Goal: Communication & Community: Answer question/provide support

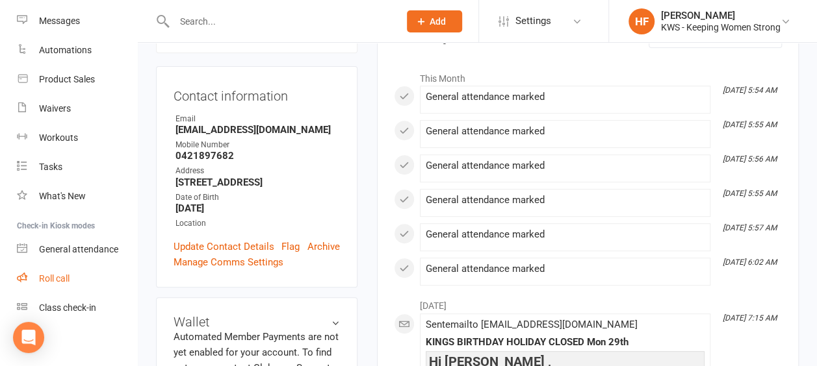
scroll to position [200, 0]
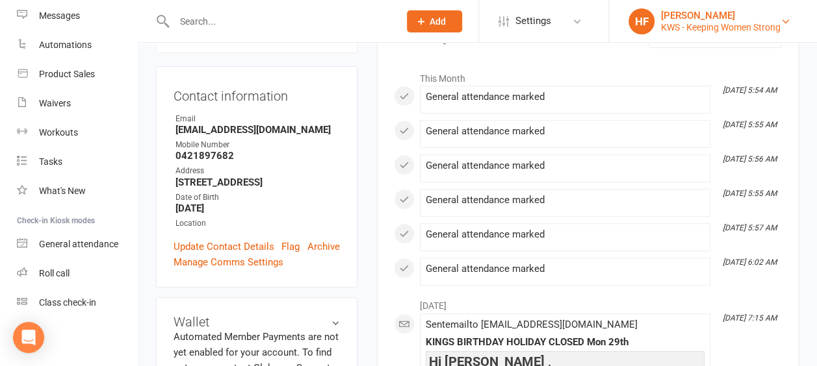
click at [637, 21] on div "HF" at bounding box center [641, 21] width 26 height 26
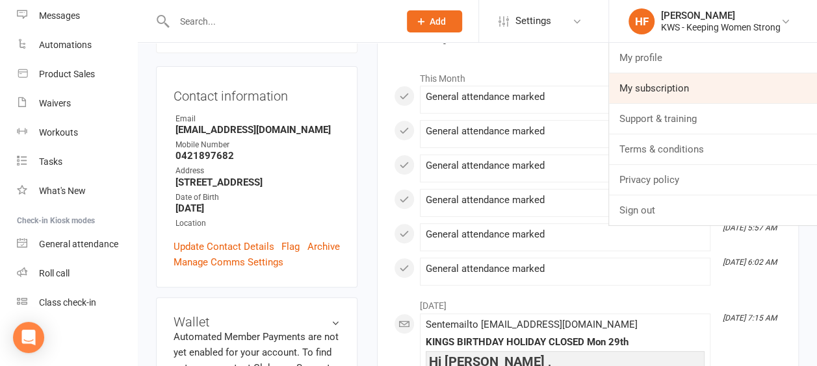
click at [713, 88] on link "My subscription" at bounding box center [713, 88] width 208 height 30
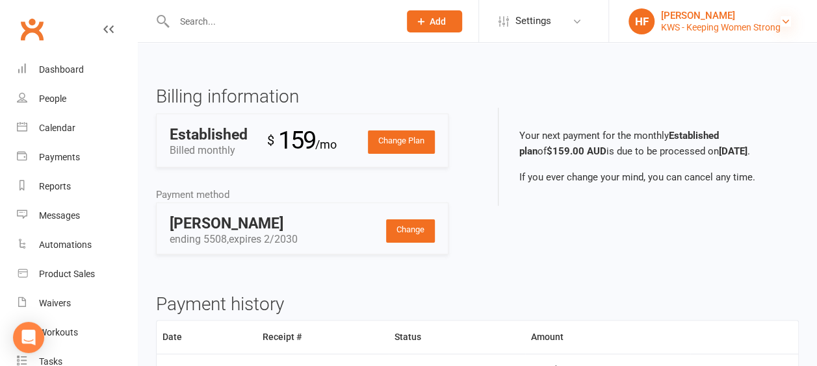
click at [787, 19] on icon at bounding box center [785, 21] width 10 height 10
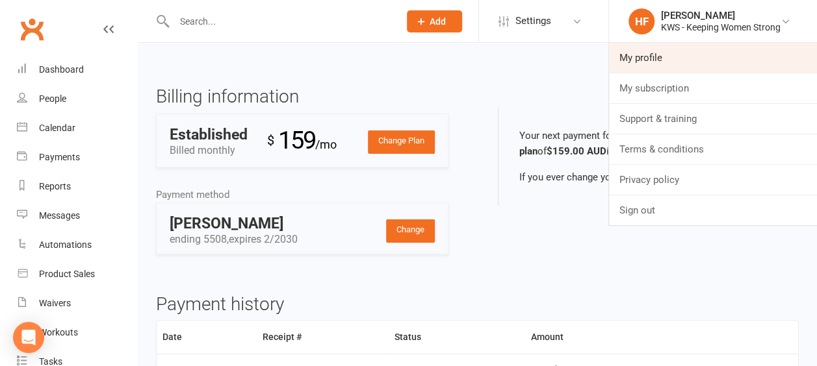
click at [700, 55] on link "My profile" at bounding box center [713, 58] width 208 height 30
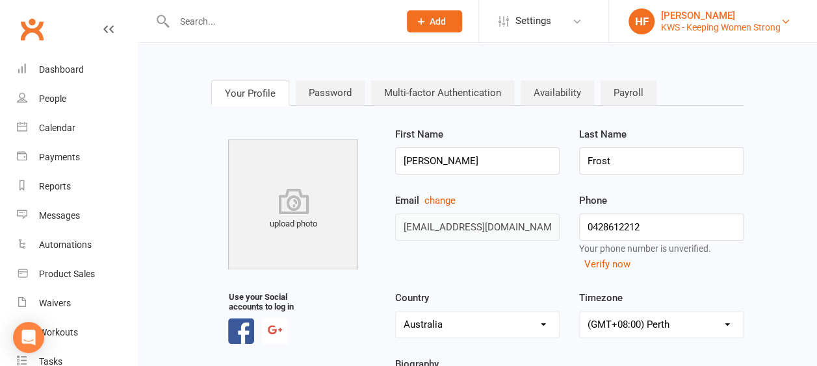
click at [641, 22] on div "HF" at bounding box center [641, 21] width 26 height 26
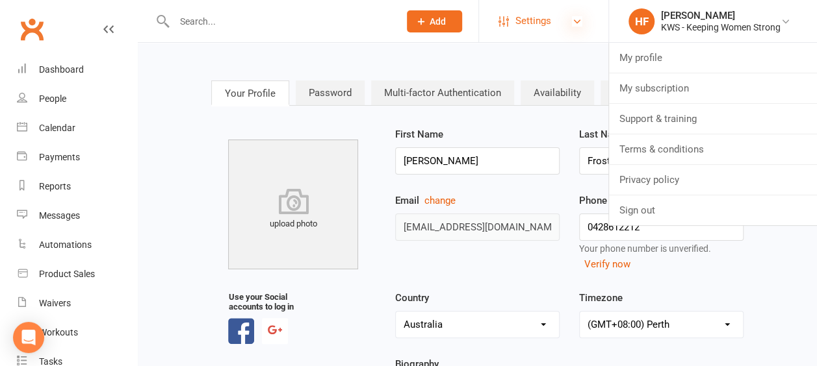
click at [577, 18] on icon at bounding box center [577, 21] width 10 height 10
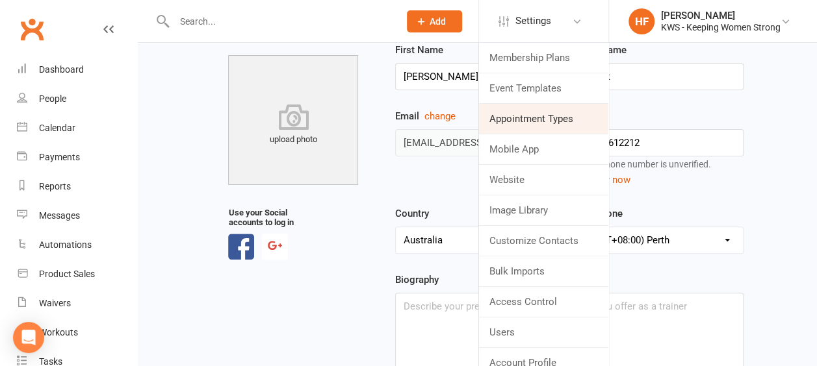
scroll to position [65, 0]
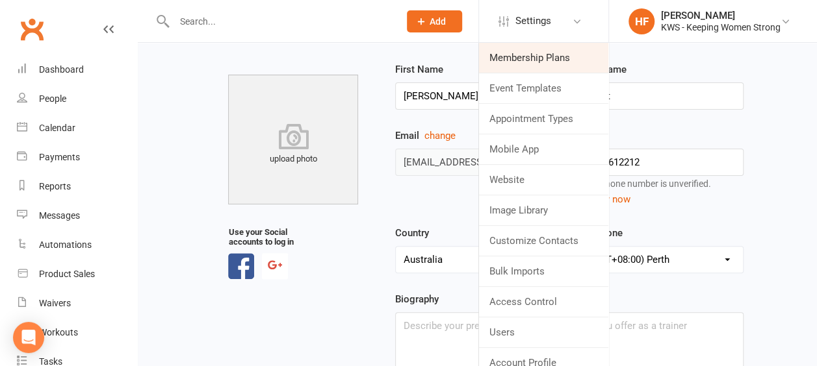
click at [544, 62] on link "Membership Plans" at bounding box center [543, 58] width 129 height 30
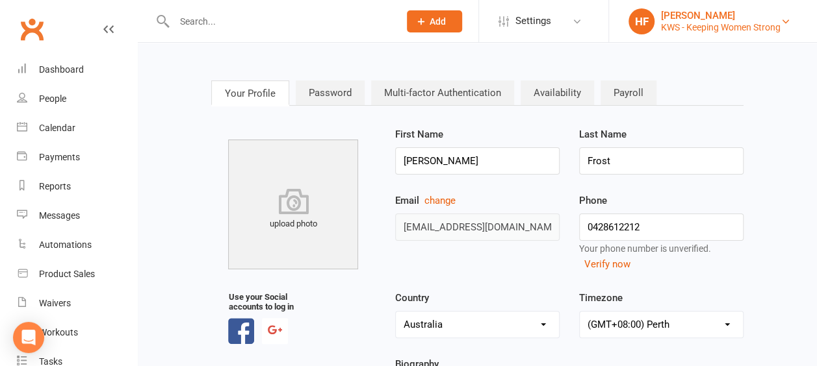
click at [639, 15] on div "HF" at bounding box center [641, 21] width 26 height 26
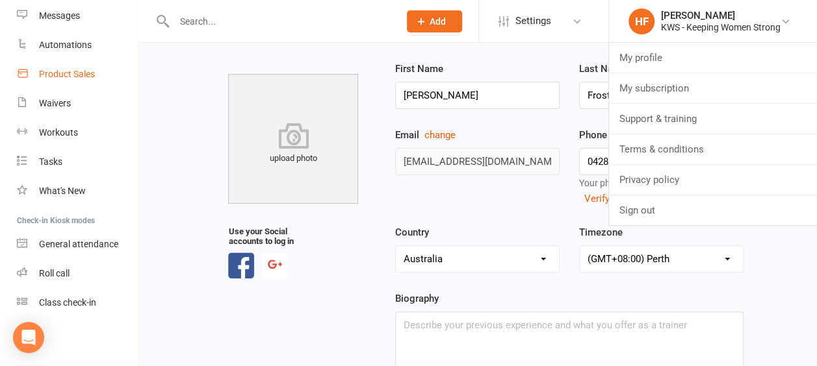
scroll to position [130, 0]
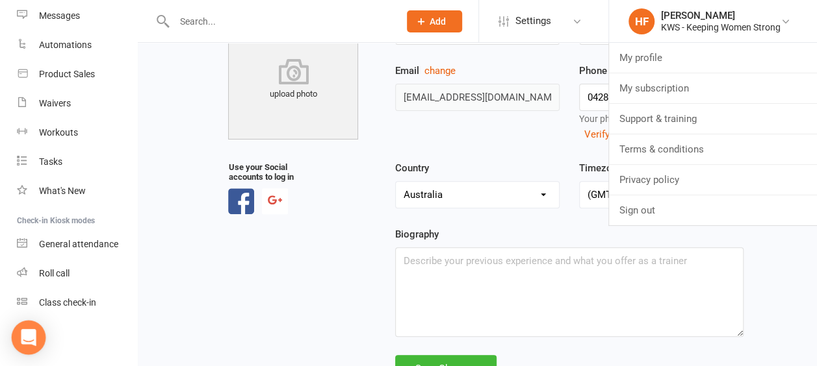
click at [34, 335] on icon "Open Intercom Messenger" at bounding box center [28, 337] width 17 height 17
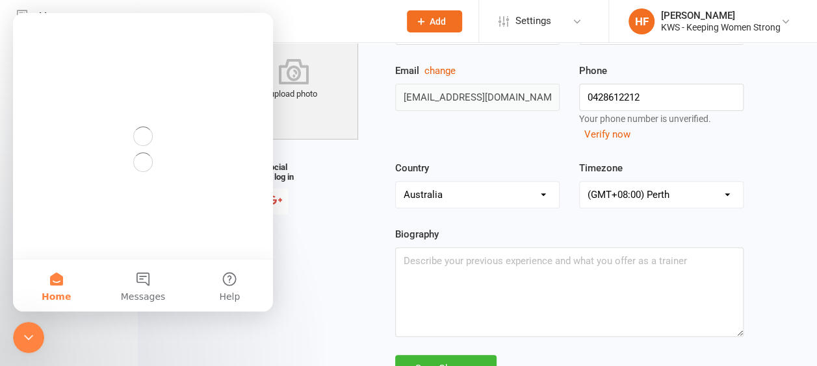
scroll to position [0, 0]
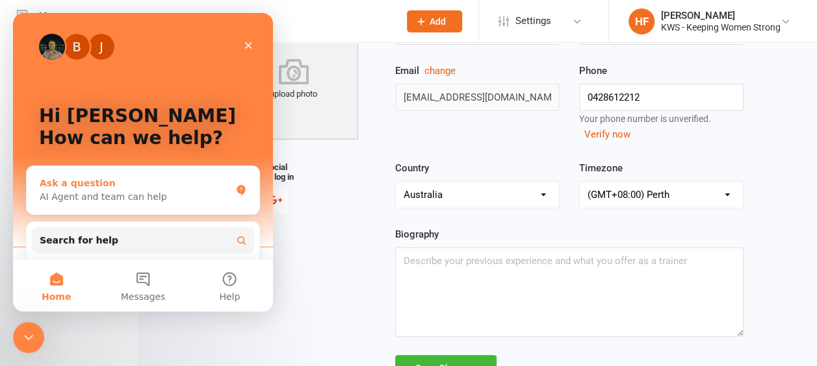
click at [87, 197] on div "AI Agent and team can help" at bounding box center [135, 197] width 191 height 14
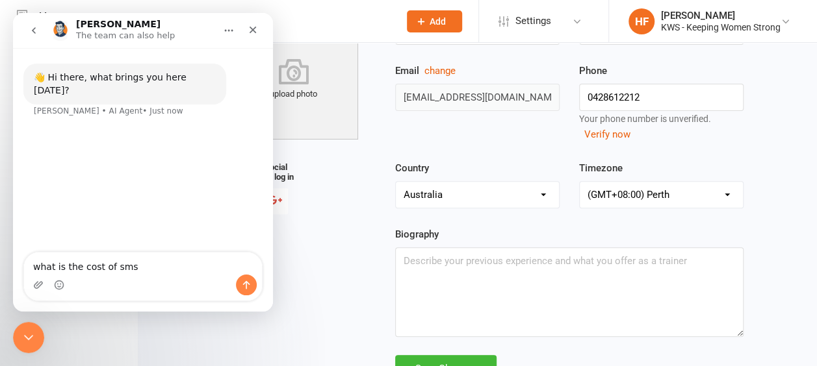
type textarea "what is the cost of sms"
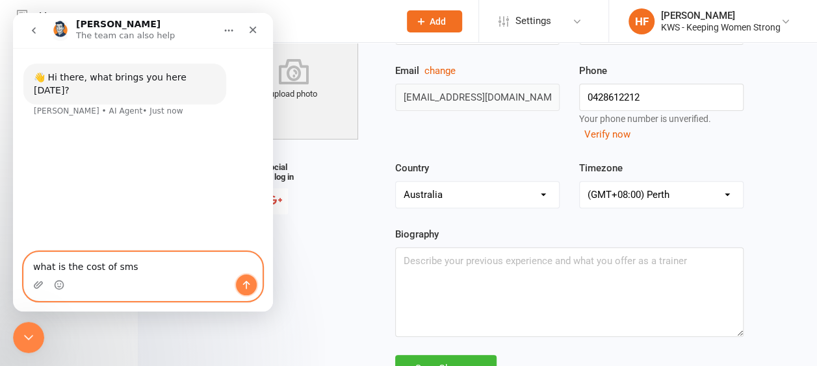
click at [249, 288] on icon "Send a message…" at bounding box center [246, 285] width 10 height 10
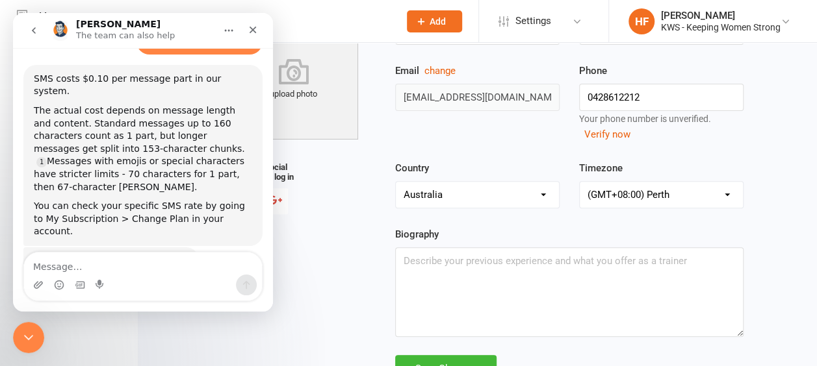
scroll to position [88, 0]
type textarea "thanks"
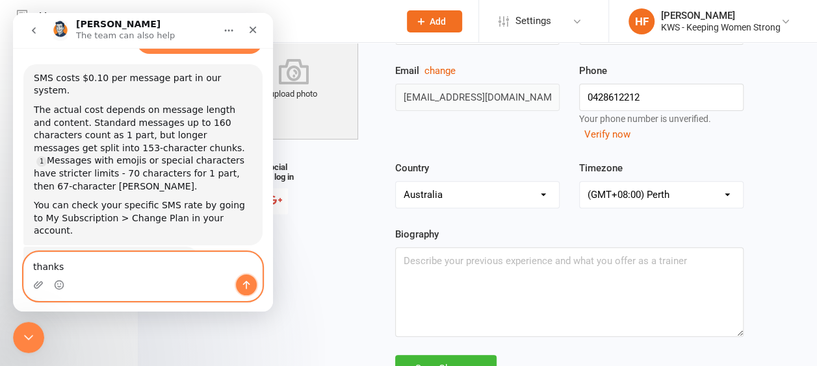
click at [247, 285] on icon "Send a message…" at bounding box center [246, 285] width 10 height 10
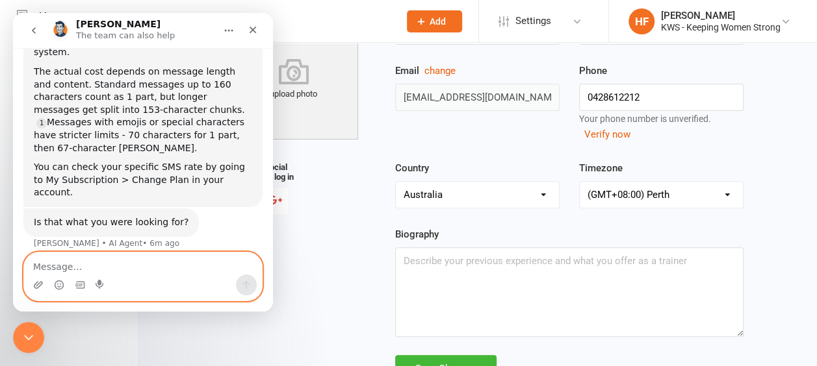
scroll to position [169, 0]
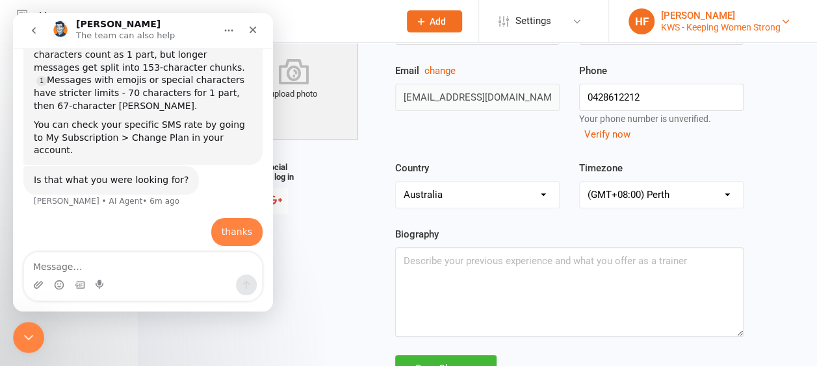
click at [642, 21] on div "HF" at bounding box center [641, 21] width 26 height 26
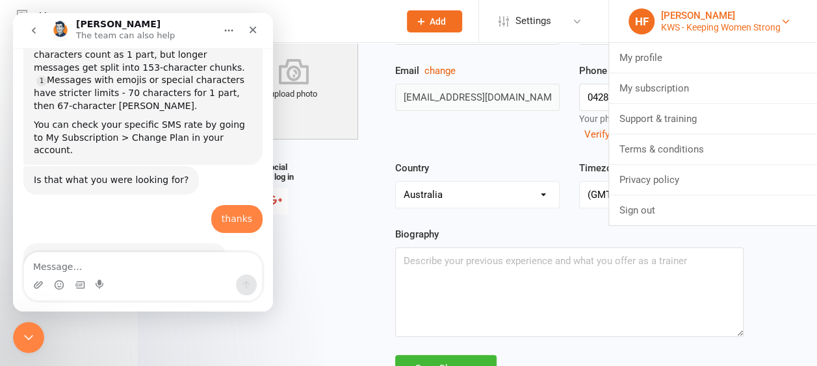
scroll to position [191, 0]
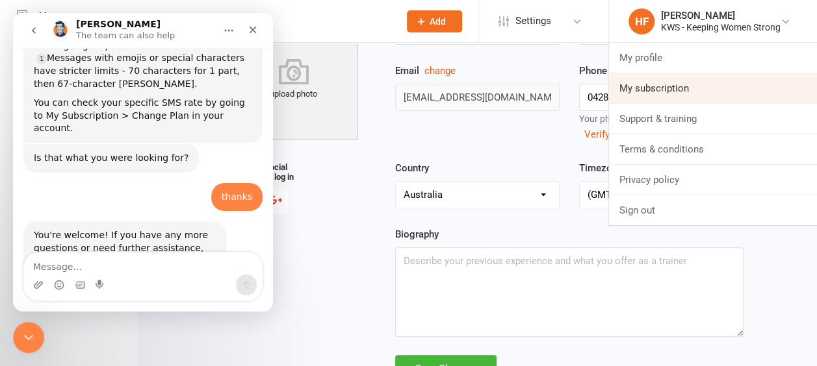
click at [658, 87] on link "My subscription" at bounding box center [713, 88] width 208 height 30
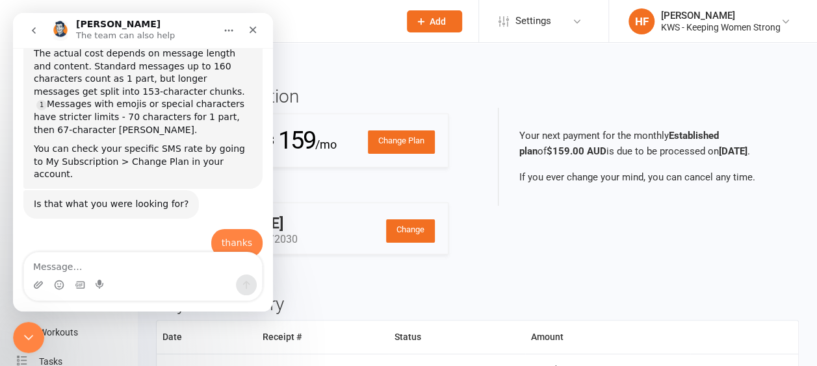
scroll to position [191, 0]
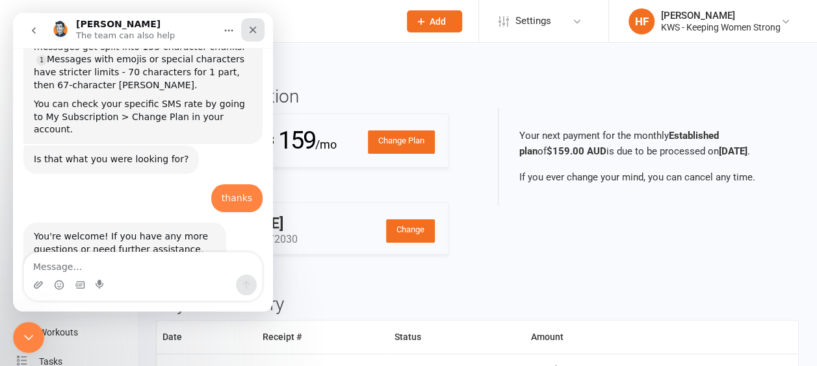
click at [252, 32] on icon "Close" at bounding box center [253, 30] width 10 height 10
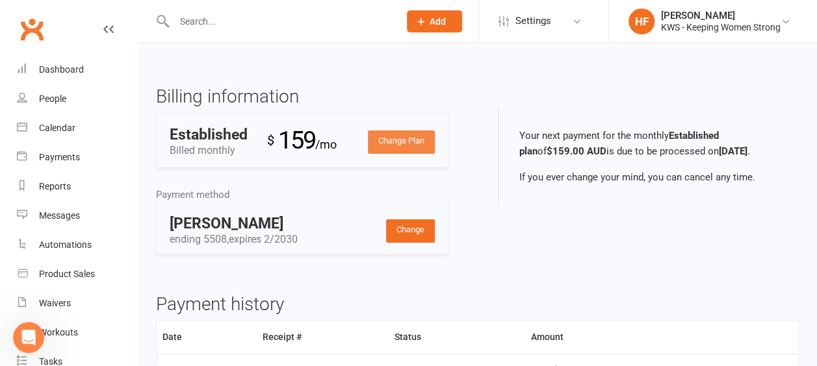
click at [399, 140] on link "Change Plan" at bounding box center [401, 142] width 67 height 23
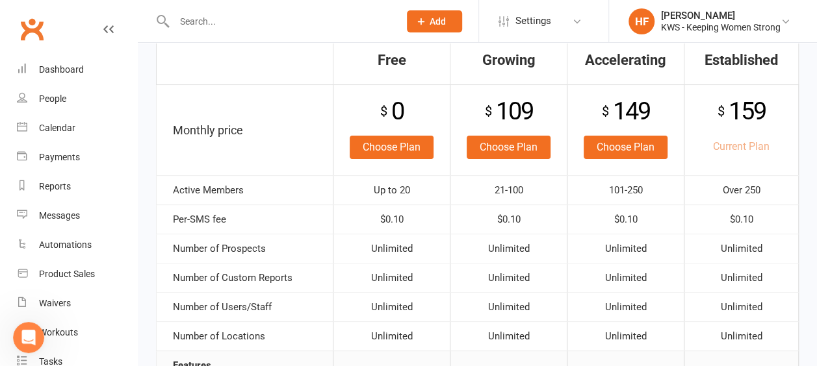
scroll to position [130, 0]
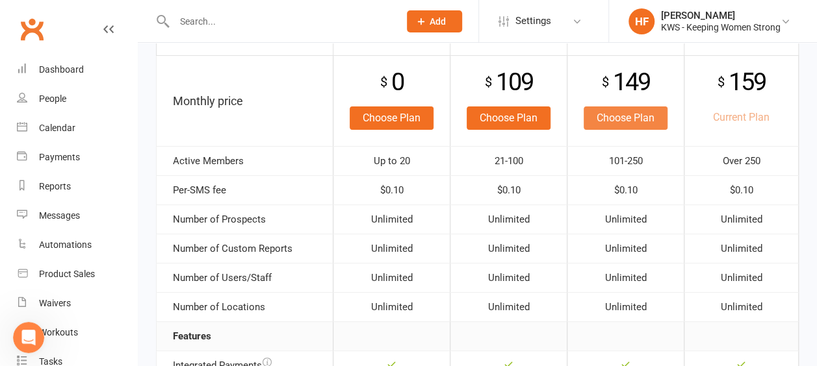
click at [631, 121] on link "Choose Plan" at bounding box center [625, 118] width 84 height 23
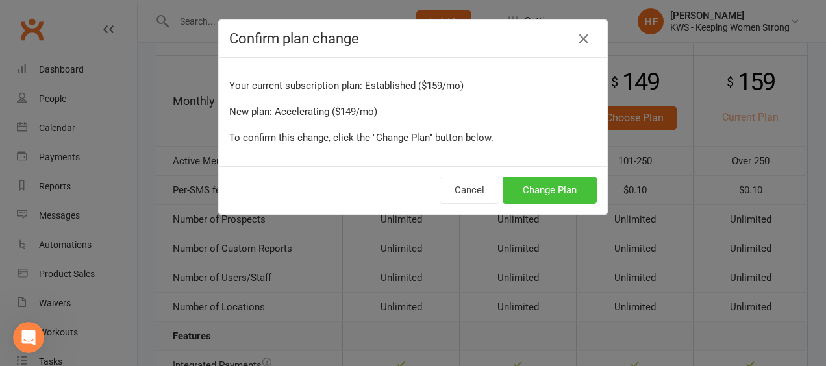
click at [543, 189] on button "Change Plan" at bounding box center [550, 190] width 94 height 27
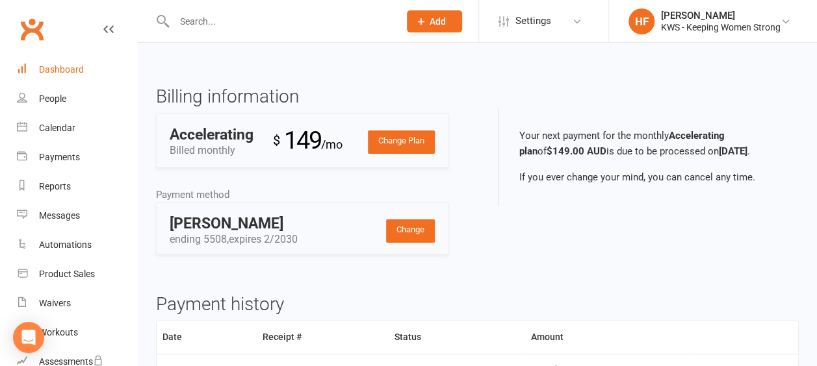
click at [68, 69] on div "Dashboard" at bounding box center [61, 69] width 45 height 10
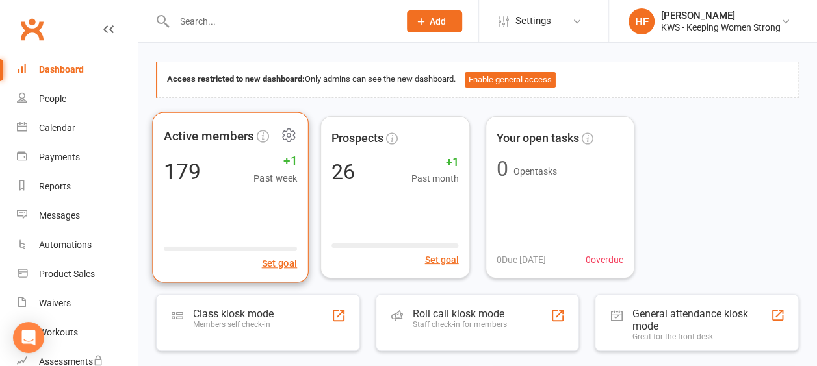
scroll to position [65, 0]
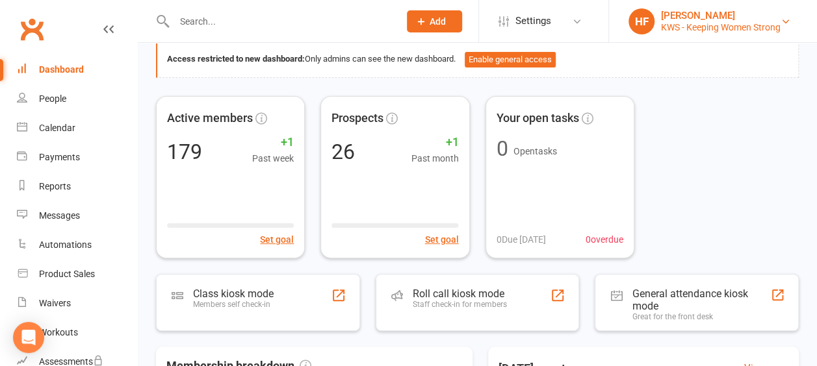
click at [642, 21] on div "HF" at bounding box center [641, 21] width 26 height 26
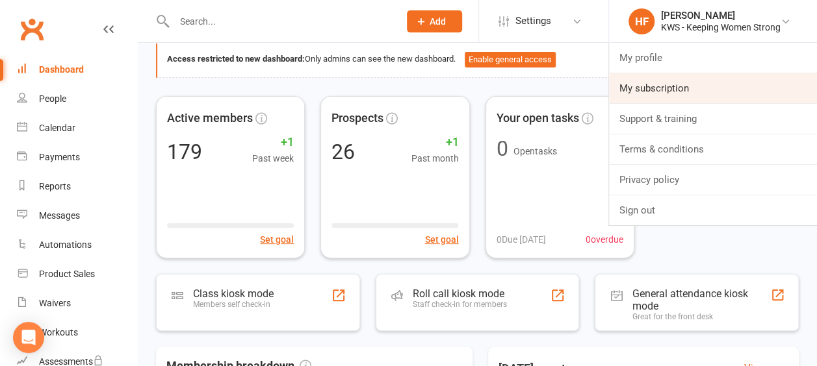
click at [654, 92] on link "My subscription" at bounding box center [713, 88] width 208 height 30
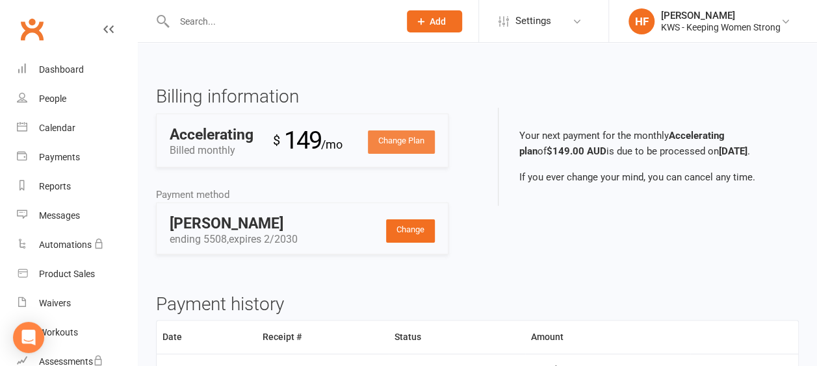
click at [412, 140] on link "Change Plan" at bounding box center [401, 142] width 67 height 23
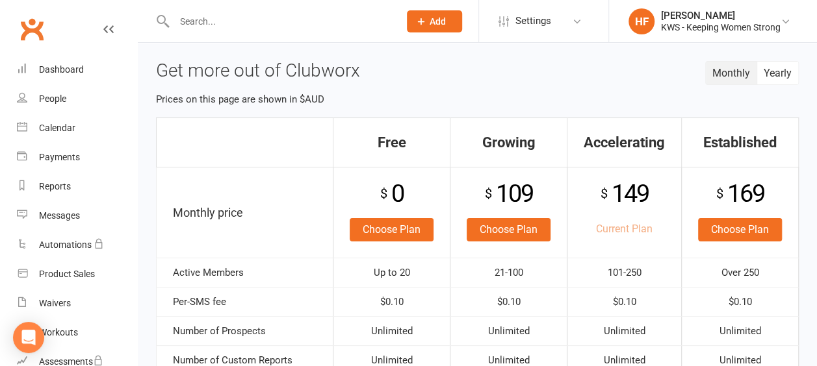
scroll to position [65, 0]
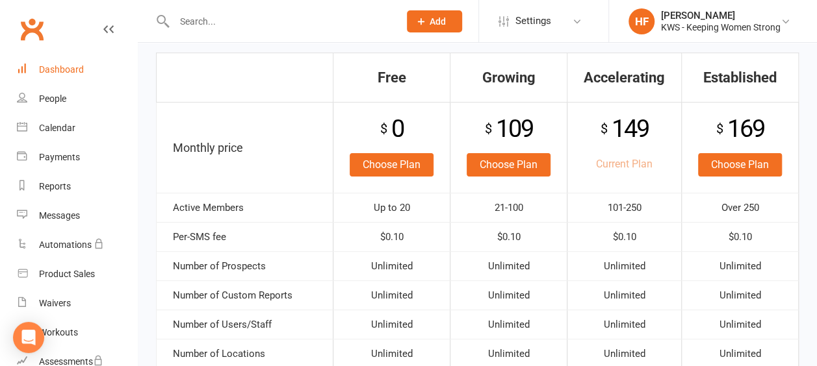
click at [59, 70] on div "Dashboard" at bounding box center [61, 69] width 45 height 10
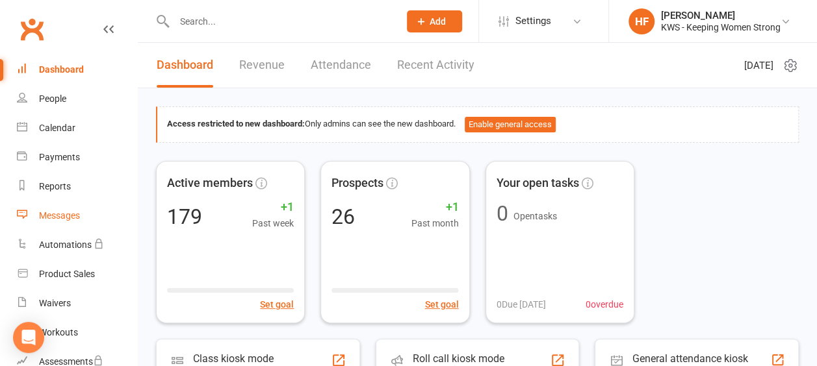
click at [57, 216] on div "Messages" at bounding box center [59, 215] width 41 height 10
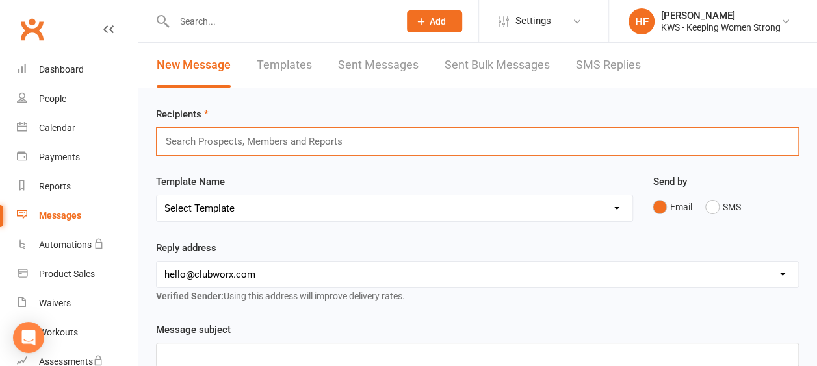
click at [268, 140] on input "text" at bounding box center [259, 141] width 190 height 17
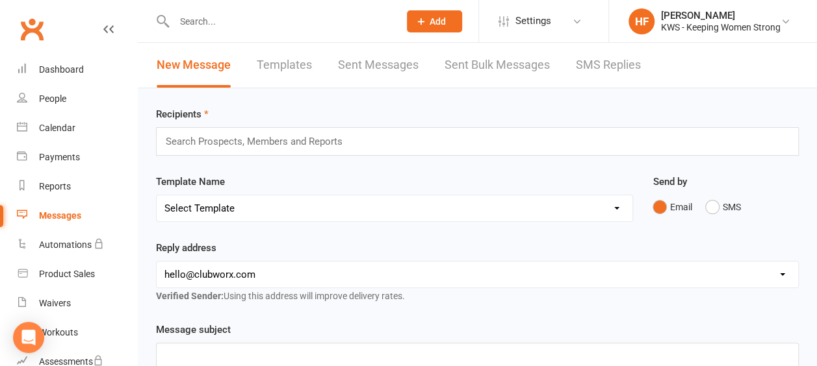
click at [483, 66] on link "Sent Bulk Messages" at bounding box center [496, 65] width 105 height 45
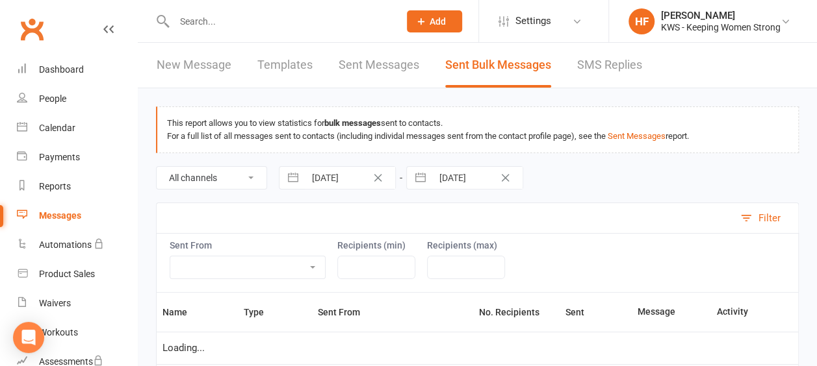
select select "10"
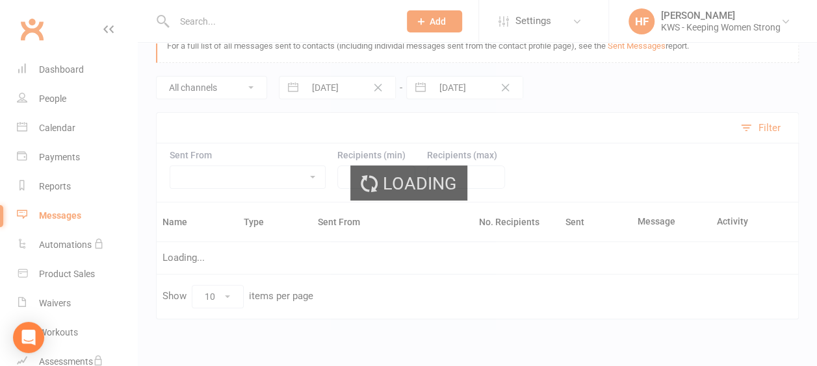
scroll to position [95, 0]
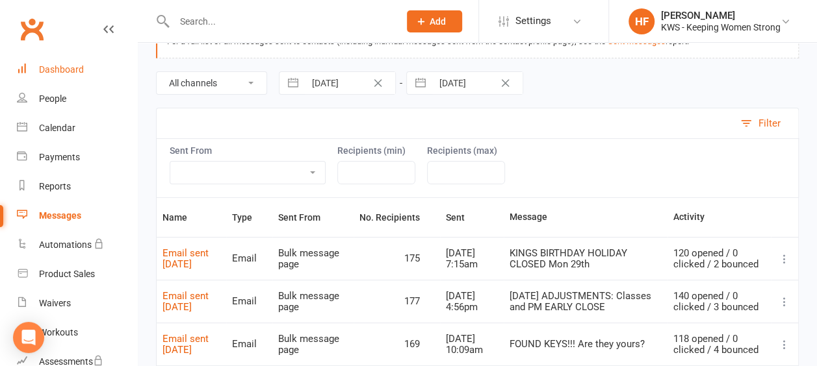
click at [68, 70] on div "Dashboard" at bounding box center [61, 69] width 45 height 10
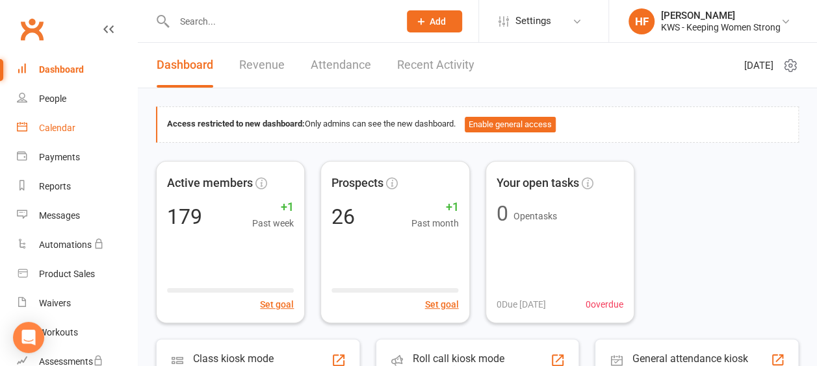
click at [66, 129] on div "Calendar" at bounding box center [57, 128] width 36 height 10
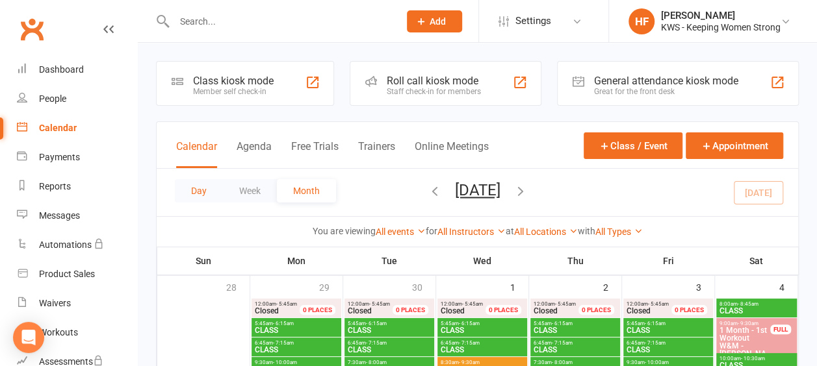
click at [207, 192] on button "Day" at bounding box center [199, 190] width 48 height 23
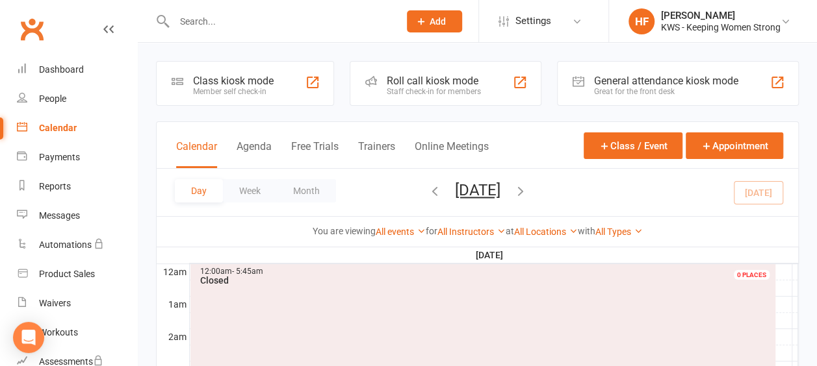
click at [527, 190] on icon "button" at bounding box center [520, 191] width 14 height 14
click at [66, 70] on div "Dashboard" at bounding box center [61, 69] width 45 height 10
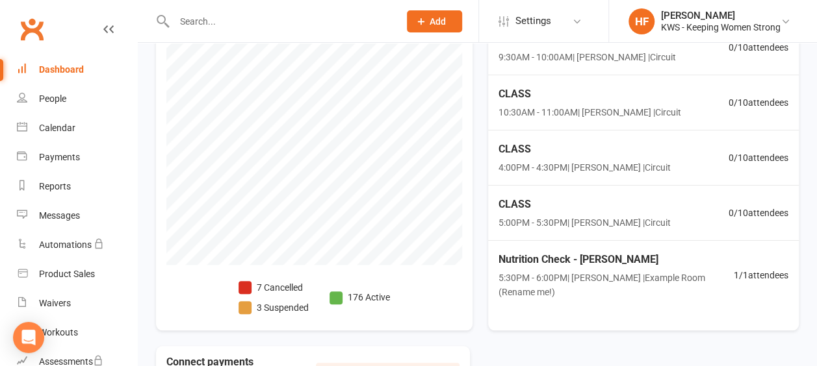
scroll to position [520, 0]
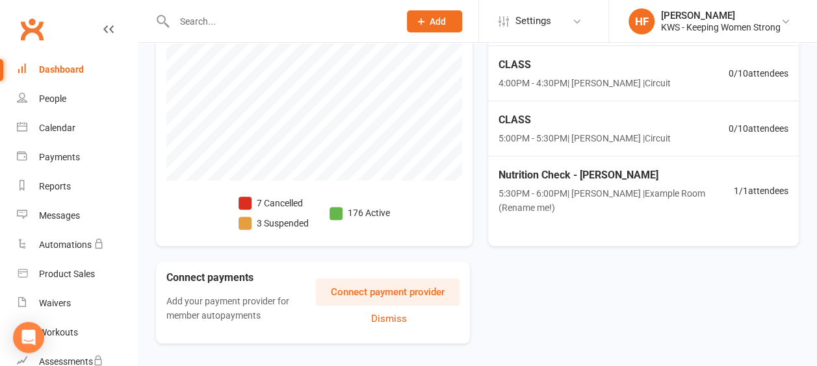
click at [261, 203] on li "7 Cancelled" at bounding box center [273, 203] width 70 height 14
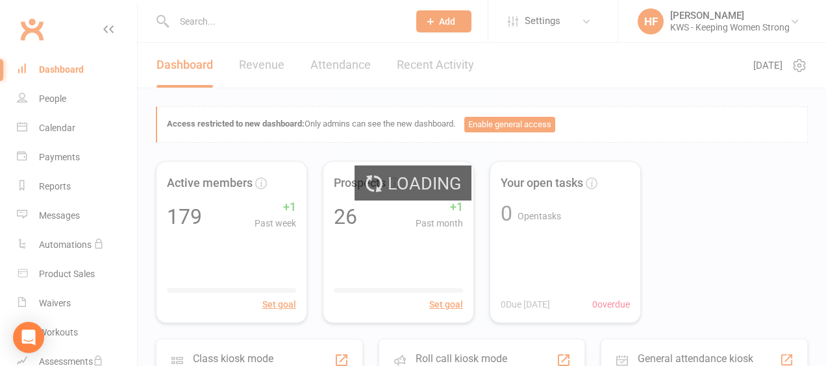
select select "no_trial"
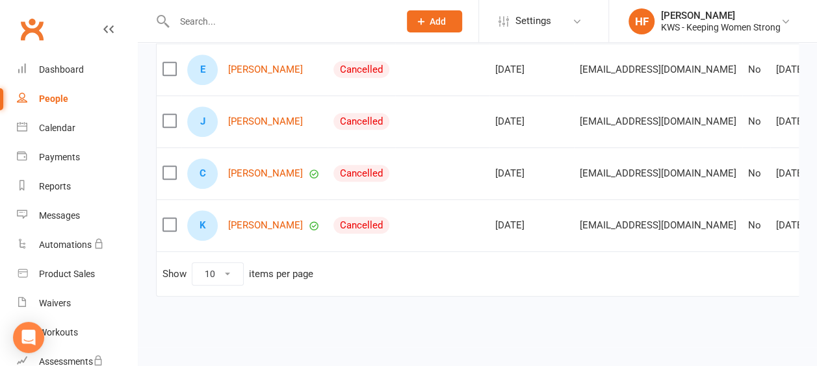
scroll to position [361, 0]
click at [253, 220] on link "[PERSON_NAME]" at bounding box center [265, 225] width 75 height 11
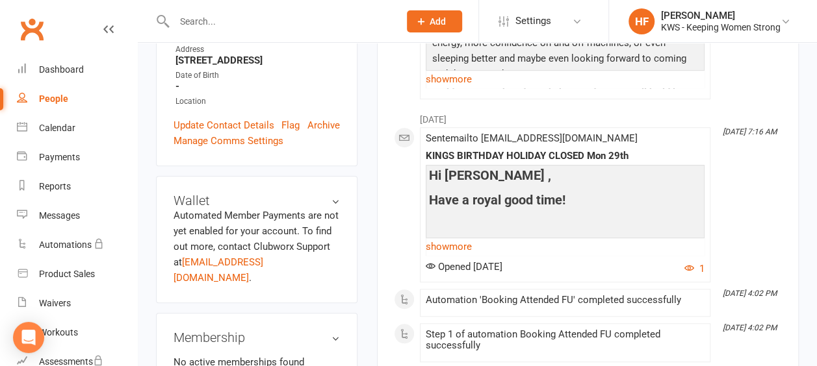
scroll to position [325, 0]
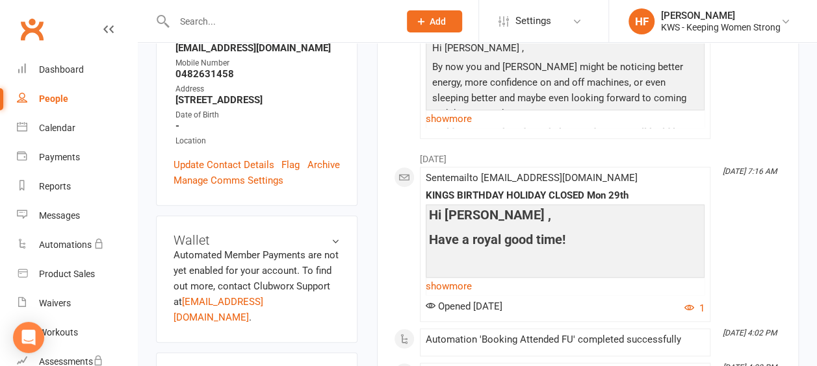
scroll to position [0, 0]
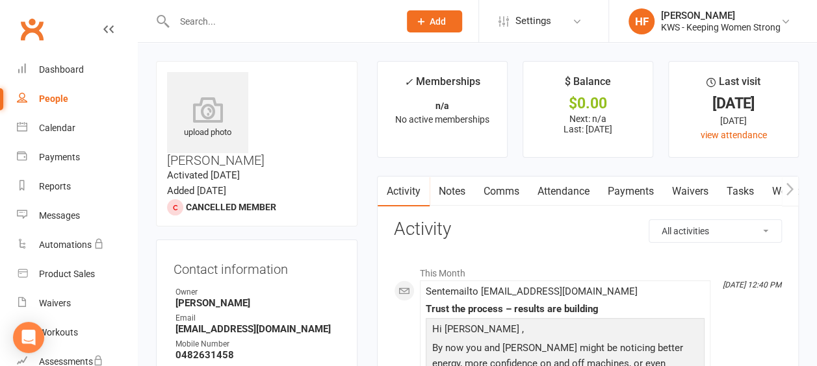
click at [507, 192] on link "Comms" at bounding box center [501, 192] width 54 height 30
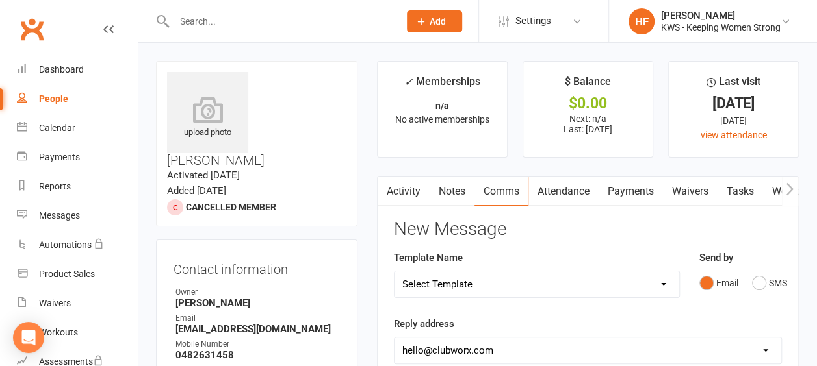
click at [663, 282] on select "Select Template [Email] KWS RENEWAL [Email] 1st WO CONFIRMATION [Email] 4 Week …" at bounding box center [536, 285] width 285 height 26
select select "17"
click at [394, 272] on select "Select Template [Email] KWS RENEWAL [Email] 1st WO CONFIRMATION [Email] 4 Week …" at bounding box center [536, 285] width 285 height 26
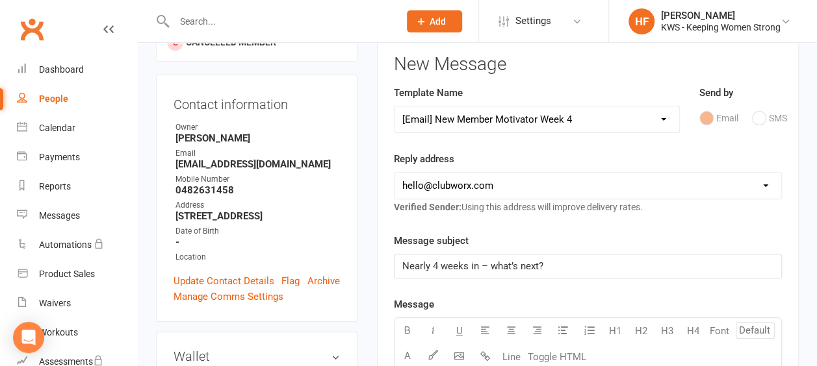
scroll to position [195, 0]
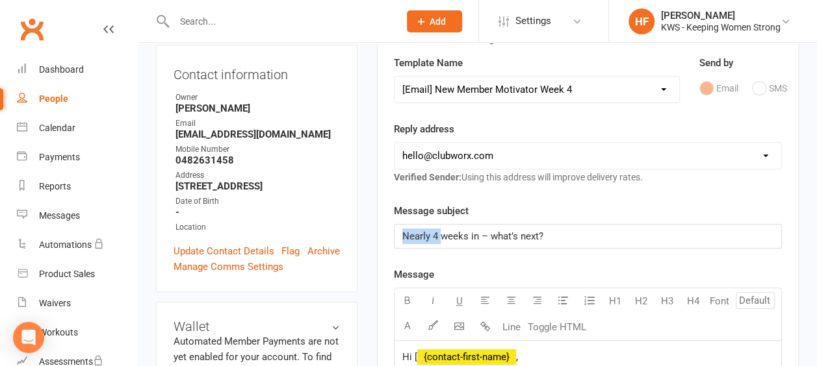
drag, startPoint x: 440, startPoint y: 233, endPoint x: 391, endPoint y: 234, distance: 49.4
click at [448, 233] on span "5 weeks in – what’s next?" at bounding box center [457, 237] width 110 height 12
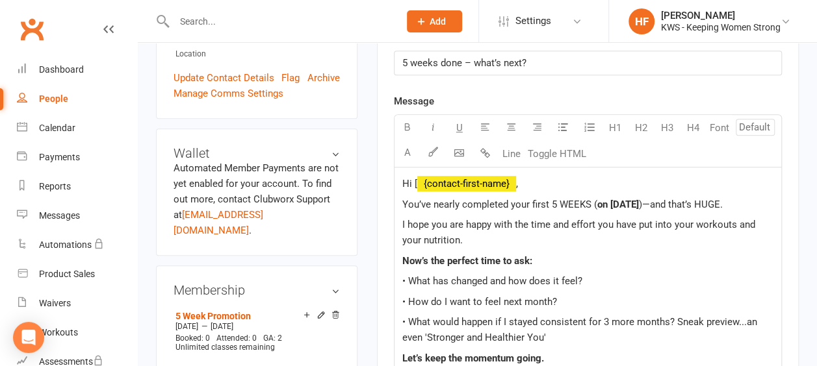
scroll to position [390, 0]
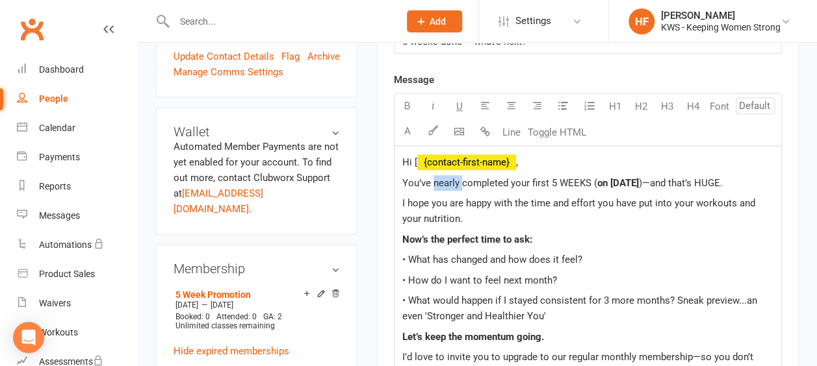
drag, startPoint x: 460, startPoint y: 181, endPoint x: 433, endPoint y: 182, distance: 26.6
click at [433, 182] on span "You’ve nearly completed your first 5 WEEKS (" at bounding box center [499, 183] width 195 height 12
click at [603, 179] on span "on [DATE]" at bounding box center [589, 183] width 42 height 12
drag, startPoint x: 737, startPoint y: 200, endPoint x: 457, endPoint y: 217, distance: 279.8
click at [457, 217] on span "I hope you are happy with the time and effort you have put into your workouts a…" at bounding box center [579, 210] width 355 height 27
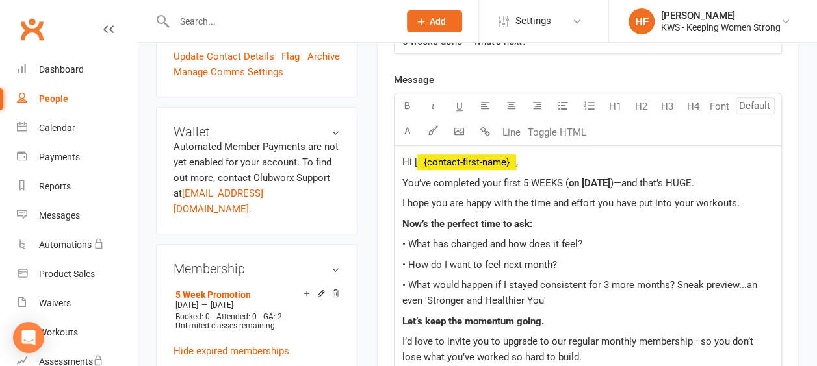
click at [741, 200] on p "I hope you are happy with the time and effort you have put into your workouts." at bounding box center [587, 204] width 371 height 16
click at [429, 179] on span "You’ve completed your first 5 WEEKS (" at bounding box center [485, 183] width 166 height 12
click at [743, 198] on p "I hope you are happy with the time and effort you have put into your workouts. I" at bounding box center [587, 204] width 371 height 16
click at [734, 200] on span "I hope you are happy with the time and effort you have put into your workouts." at bounding box center [570, 203] width 337 height 12
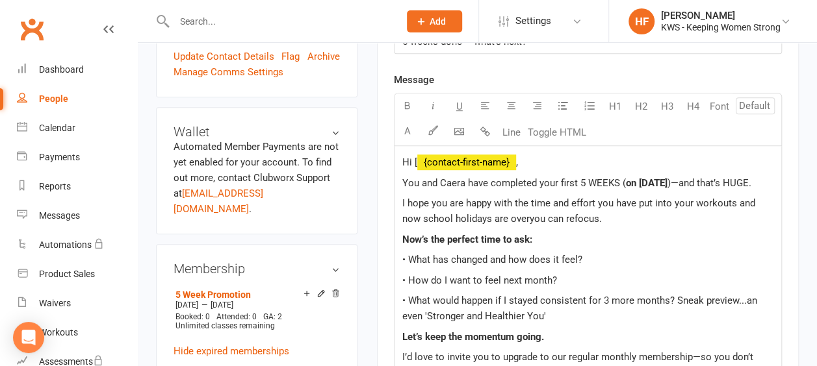
click at [527, 217] on span "I hope you are happy with the time and effort you have put into your workouts a…" at bounding box center [579, 210] width 355 height 27
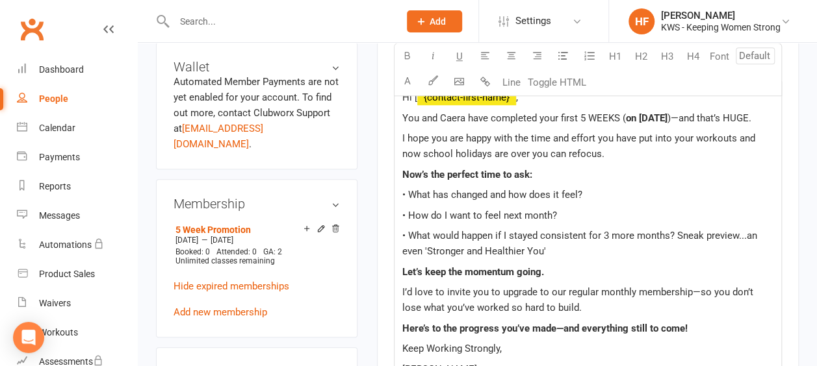
scroll to position [520, 0]
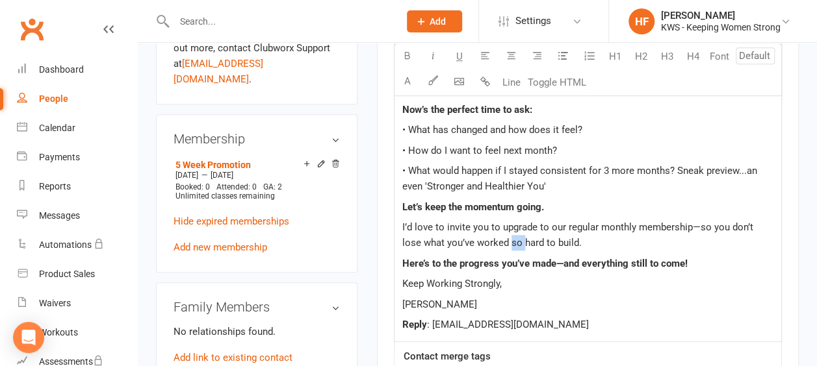
drag, startPoint x: 502, startPoint y: 240, endPoint x: 488, endPoint y: 241, distance: 14.4
click at [488, 241] on span "I’d love to invite you to upgrade to our regular monthly membership—so you don’…" at bounding box center [578, 235] width 353 height 27
click at [547, 239] on p "I’d love to invite you to upgrade to our regular monthly membership—so you don’…" at bounding box center [587, 235] width 371 height 31
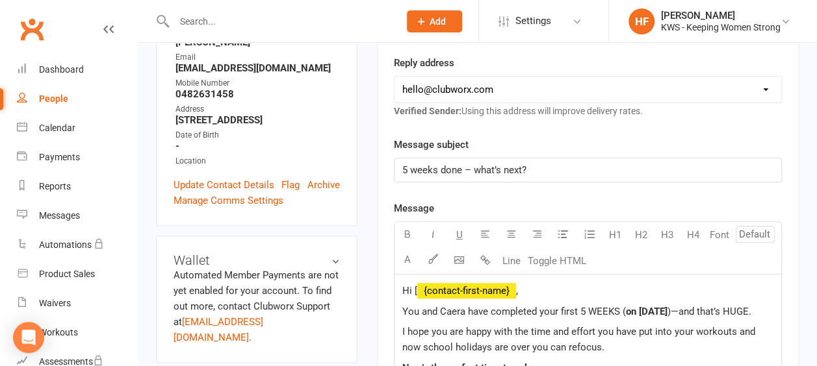
scroll to position [325, 0]
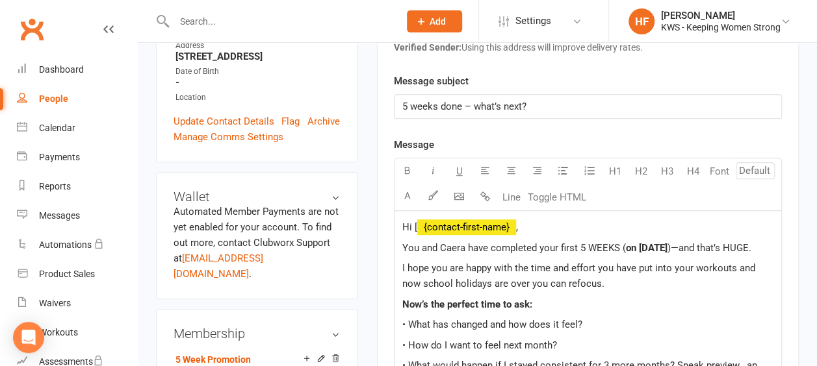
click at [422, 279] on span "I hope you are happy with the time and effort you have put into your workouts a…" at bounding box center [579, 275] width 355 height 27
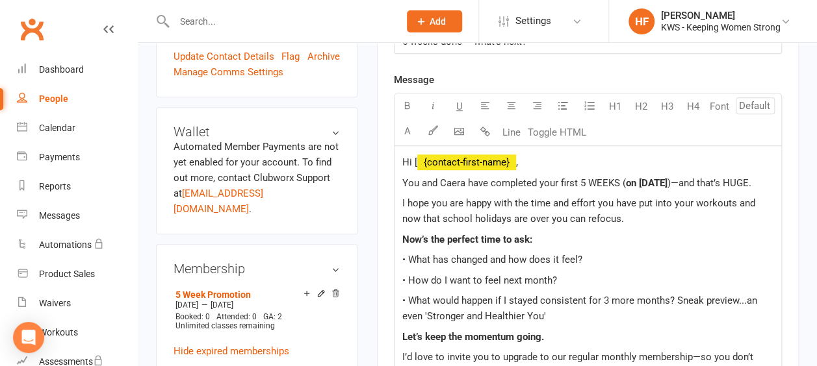
click at [451, 199] on span "I hope you are happy with the time and effort you have put into your workouts a…" at bounding box center [579, 210] width 355 height 27
click at [595, 213] on span "I hope you're happy with the time and effort you have put into your workouts an…" at bounding box center [587, 210] width 370 height 27
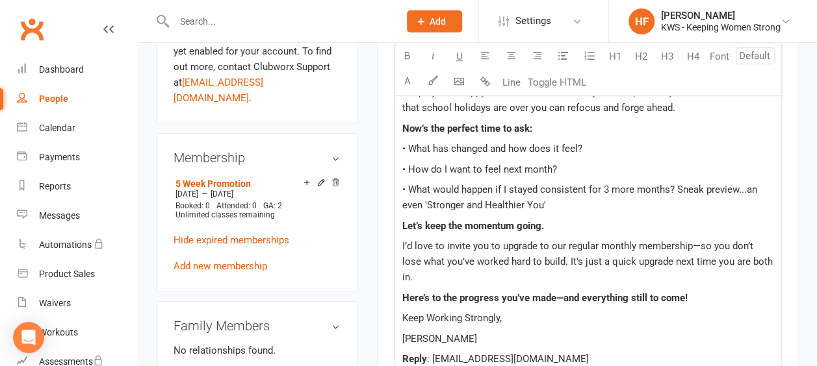
scroll to position [520, 0]
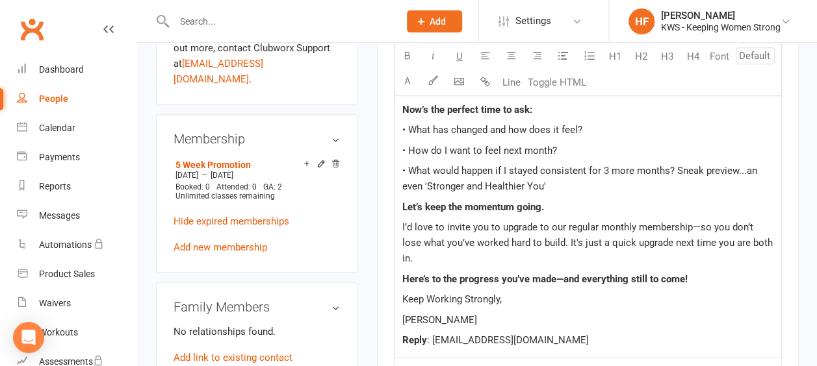
click at [547, 236] on span "I’d love to invite you to upgrade to our regular monthly membership—so you don’…" at bounding box center [588, 243] width 373 height 43
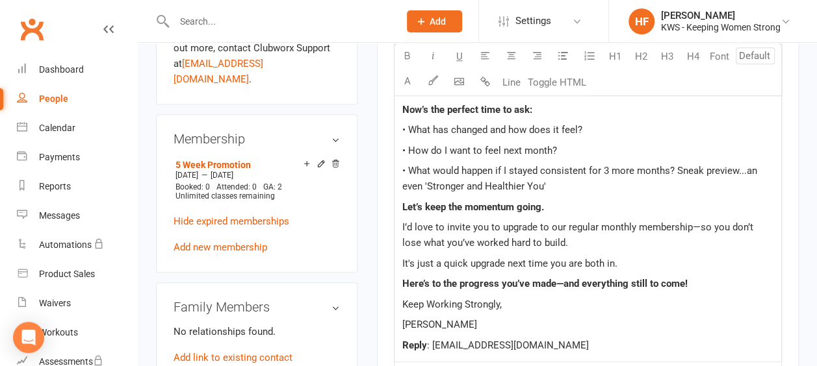
click at [570, 259] on span "It's just a quick upgrade next time you are both in." at bounding box center [509, 264] width 215 height 12
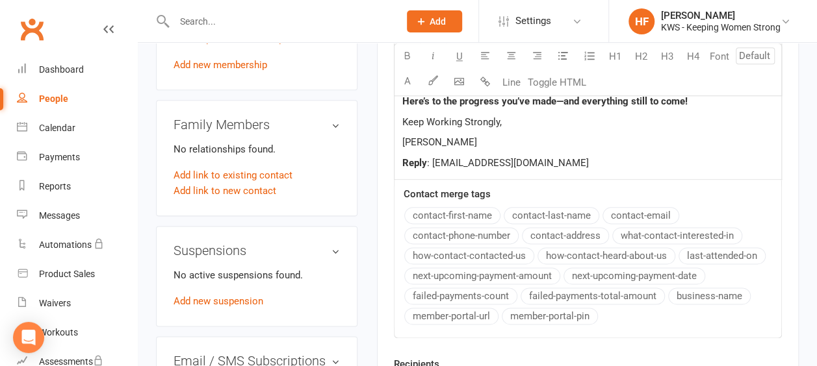
scroll to position [909, 0]
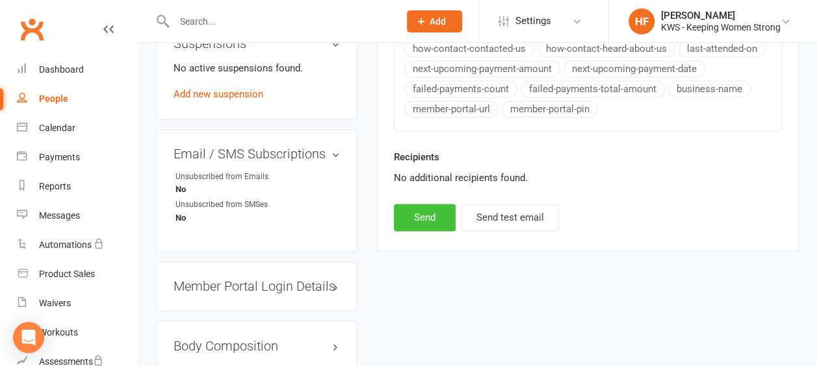
click at [423, 211] on button "Send" at bounding box center [425, 217] width 62 height 27
select select
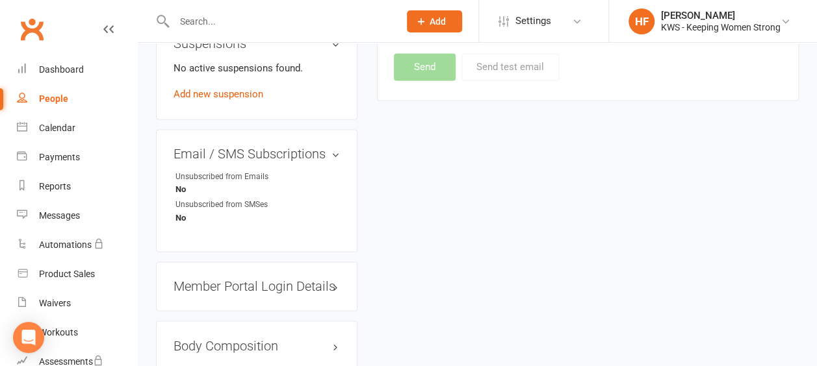
click at [218, 25] on input "text" at bounding box center [280, 21] width 220 height 18
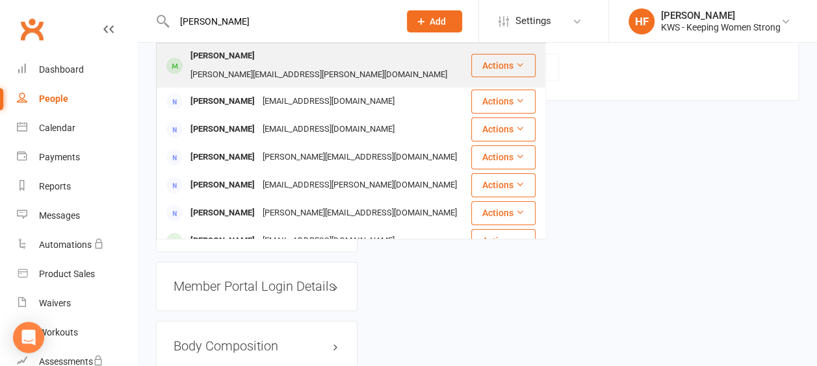
type input "[PERSON_NAME]"
click at [232, 57] on div "[PERSON_NAME]" at bounding box center [222, 56] width 72 height 19
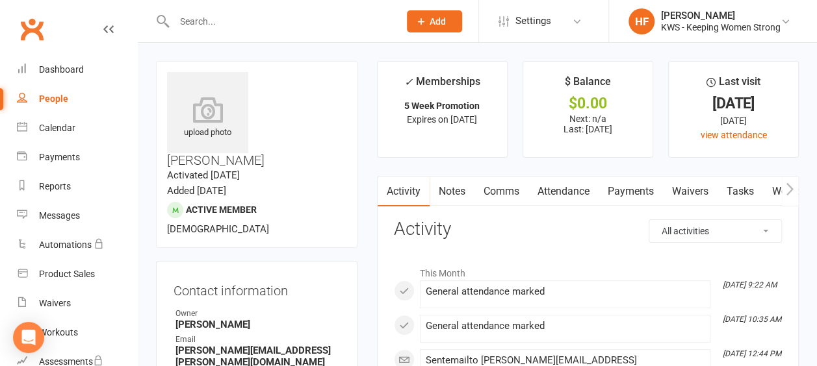
click at [509, 189] on link "Comms" at bounding box center [501, 192] width 54 height 30
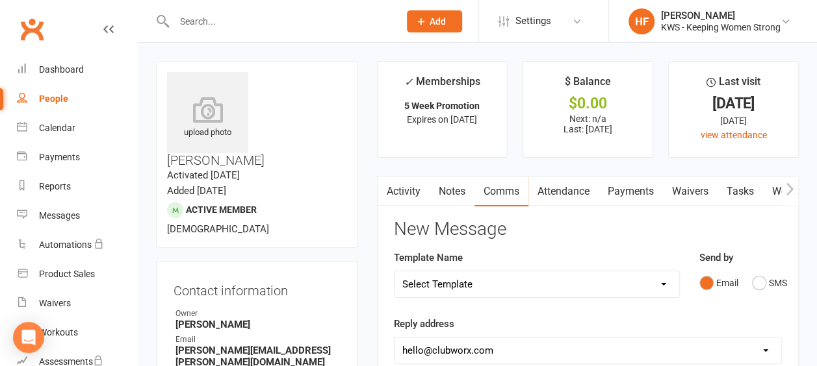
click at [660, 282] on select "Select Template [Email] KWS RENEWAL [Email] 1st WO CONFIRMATION [Email] 4 Week …" at bounding box center [536, 285] width 285 height 26
select select "17"
click at [394, 272] on select "Select Template [Email] KWS RENEWAL [Email] 1st WO CONFIRMATION [Email] 4 Week …" at bounding box center [536, 285] width 285 height 26
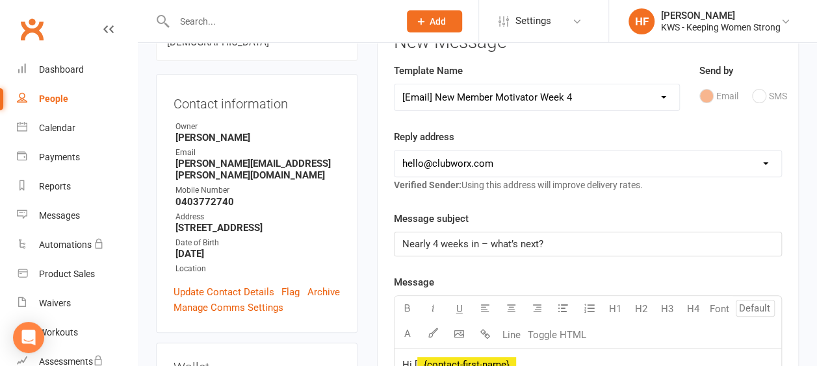
scroll to position [260, 0]
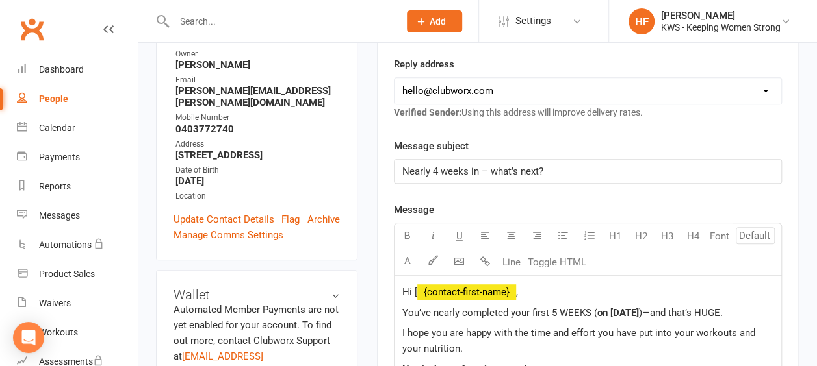
click at [437, 169] on span "Nearly 4 weeks in – what’s next?" at bounding box center [472, 172] width 141 height 12
click at [446, 168] on span "5 weeks in – what’s next?" at bounding box center [457, 172] width 110 height 12
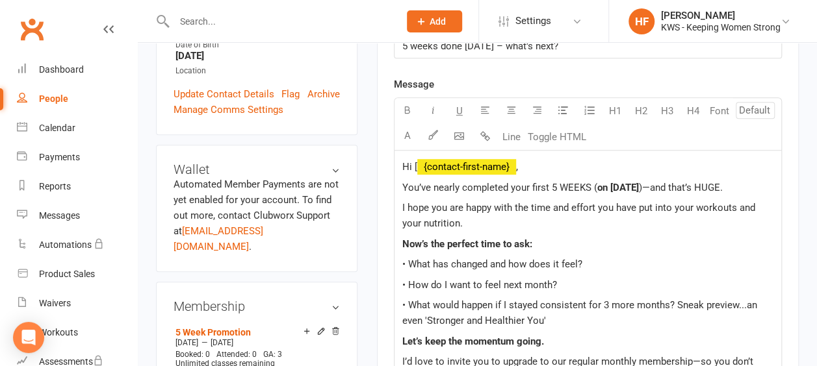
scroll to position [390, 0]
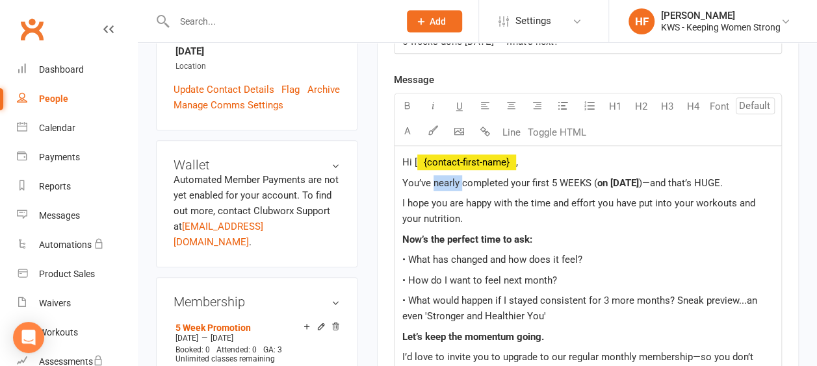
drag, startPoint x: 461, startPoint y: 179, endPoint x: 431, endPoint y: 175, distance: 30.1
click at [431, 177] on span "You’ve nearly completed your first 5 WEEKS (" at bounding box center [499, 183] width 195 height 12
click at [598, 177] on span "on [DATE]" at bounding box center [589, 183] width 42 height 12
click at [603, 177] on span "on [DATE]" at bounding box center [589, 183] width 42 height 12
drag, startPoint x: 737, startPoint y: 200, endPoint x: 459, endPoint y: 216, distance: 277.8
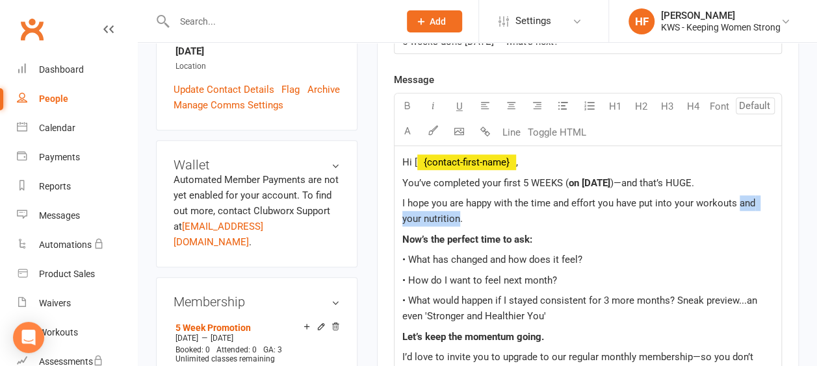
click at [459, 216] on span "I hope you are happy with the time and effort you have put into your workouts a…" at bounding box center [579, 210] width 355 height 27
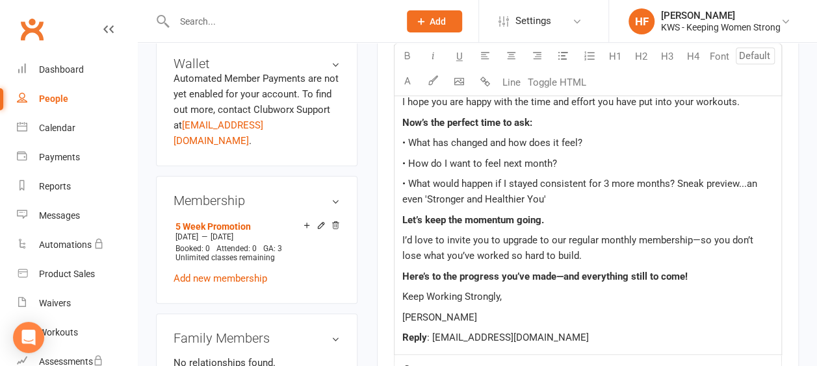
scroll to position [520, 0]
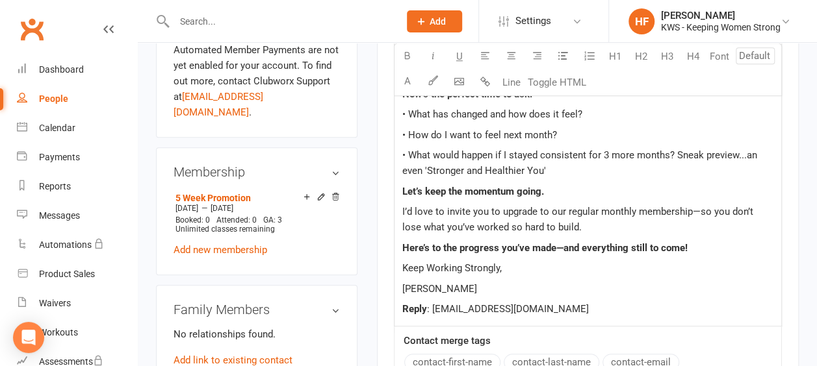
click at [567, 225] on p "I’d love to invite you to upgrade to our regular monthly membership—so you don’…" at bounding box center [587, 219] width 371 height 31
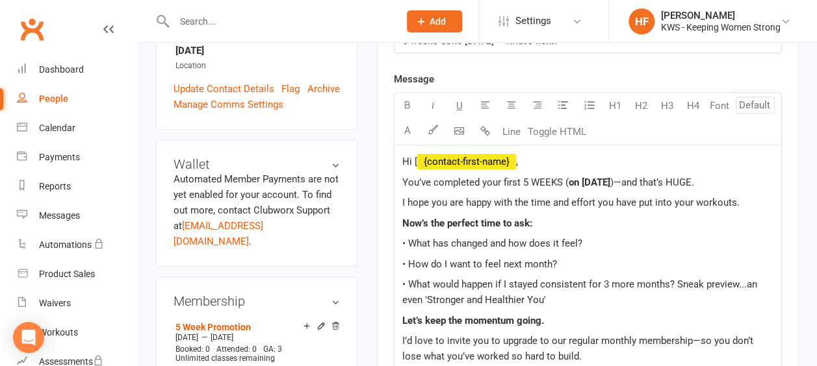
scroll to position [390, 0]
click at [453, 198] on span "I hope you are happy with the time and effort you have put into your workouts." at bounding box center [570, 203] width 337 height 12
click at [733, 201] on p "I hope you're happy with the time and effort you have put into your workouts." at bounding box center [587, 204] width 371 height 16
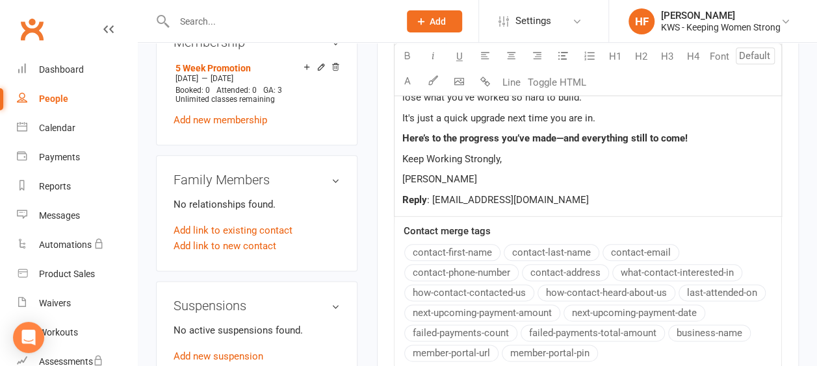
scroll to position [909, 0]
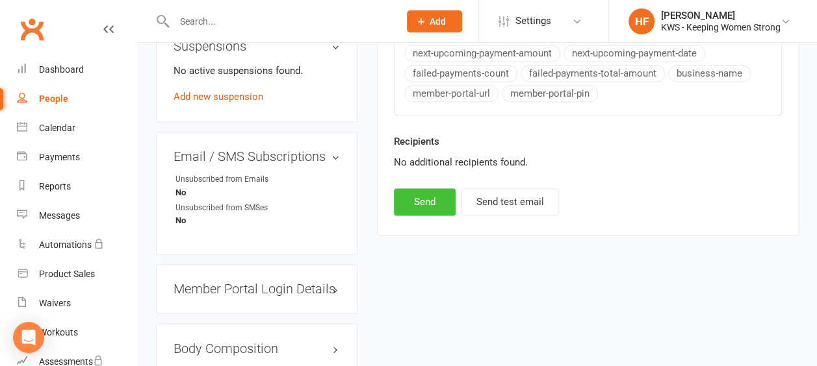
click at [425, 195] on button "Send" at bounding box center [425, 201] width 62 height 27
select select
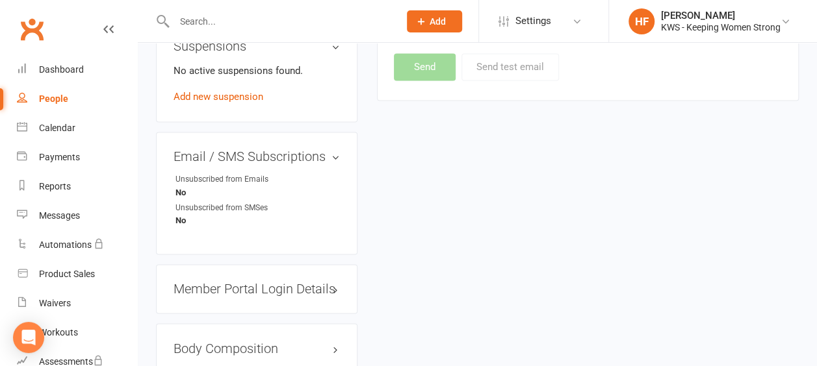
click at [229, 14] on input "text" at bounding box center [280, 21] width 220 height 18
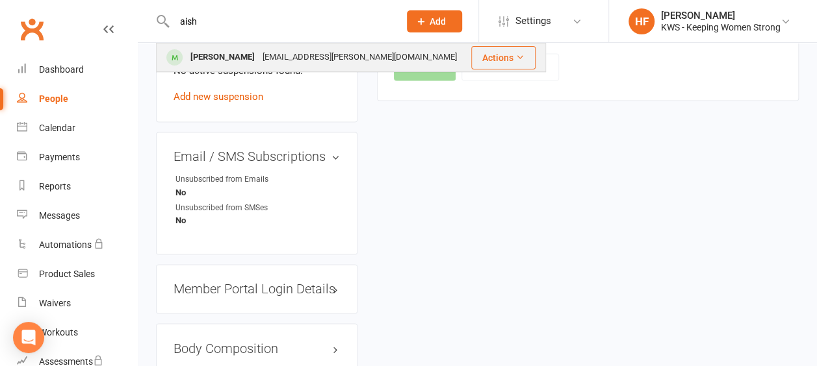
type input "aish"
click at [254, 58] on div "[PERSON_NAME]" at bounding box center [222, 57] width 72 height 19
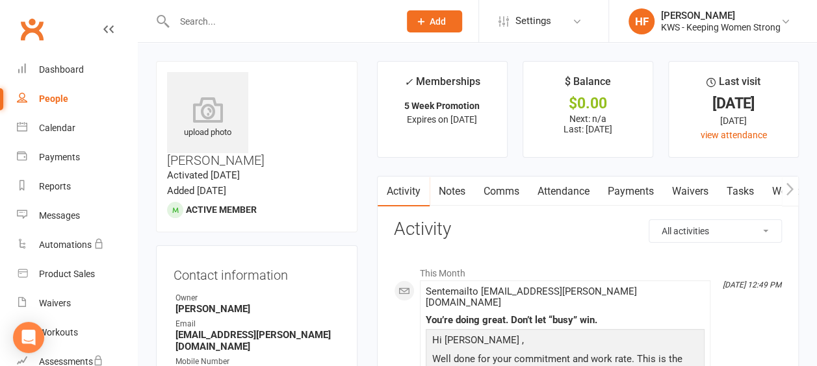
click at [501, 192] on link "Comms" at bounding box center [501, 192] width 54 height 30
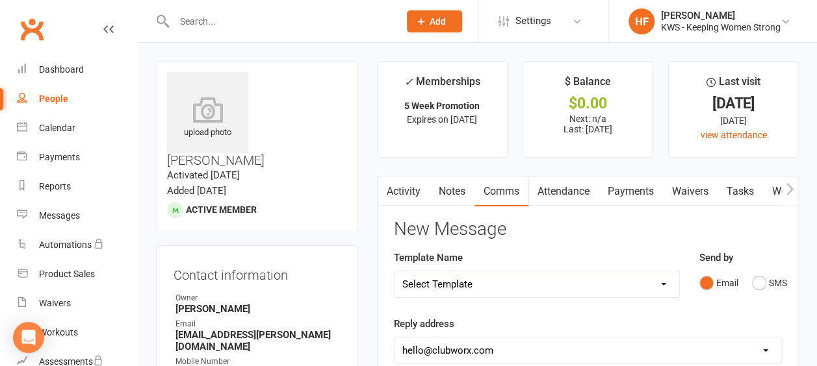
click at [665, 285] on select "Select Template [Email] KWS RENEWAL [Email] 1st WO CONFIRMATION [Email] 4 Week …" at bounding box center [536, 285] width 285 height 26
select select "16"
click at [394, 272] on select "Select Template [Email] KWS RENEWAL [Email] 1st WO CONFIRMATION [Email] 4 Week …" at bounding box center [536, 285] width 285 height 26
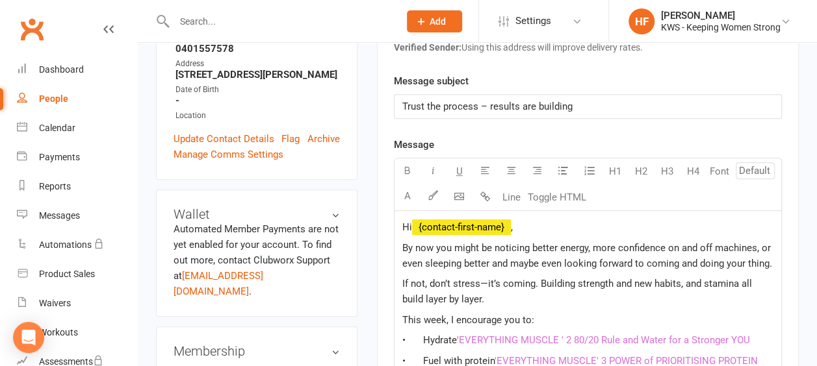
scroll to position [325, 0]
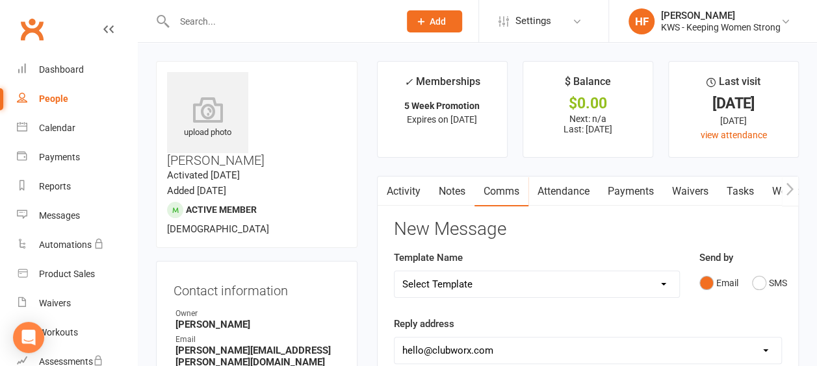
click at [218, 22] on input "text" at bounding box center [280, 21] width 220 height 18
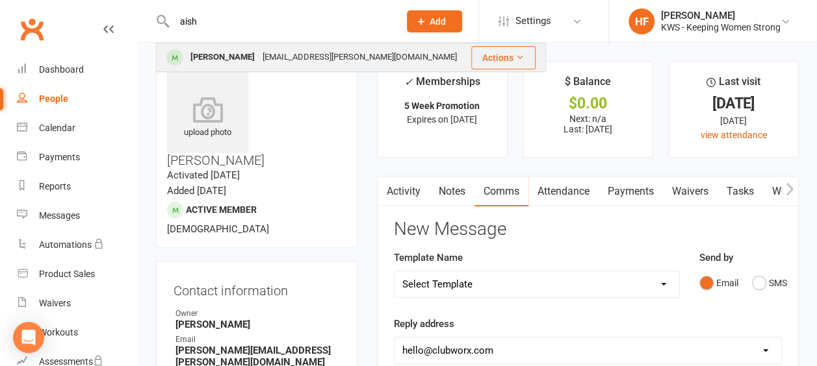
type input "aish"
click at [257, 56] on div "[PERSON_NAME]" at bounding box center [222, 57] width 72 height 19
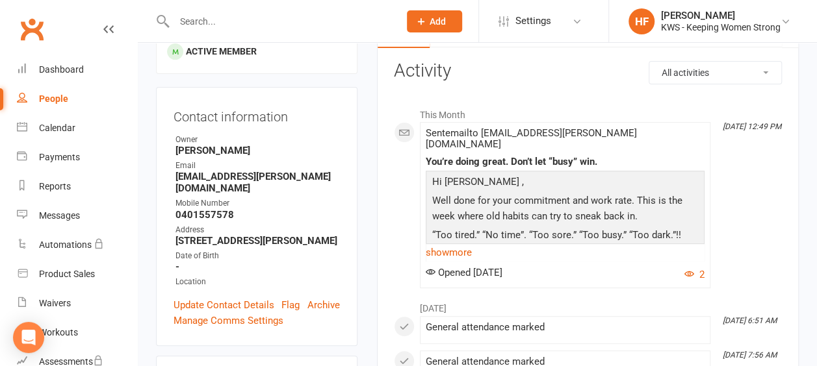
scroll to position [130, 0]
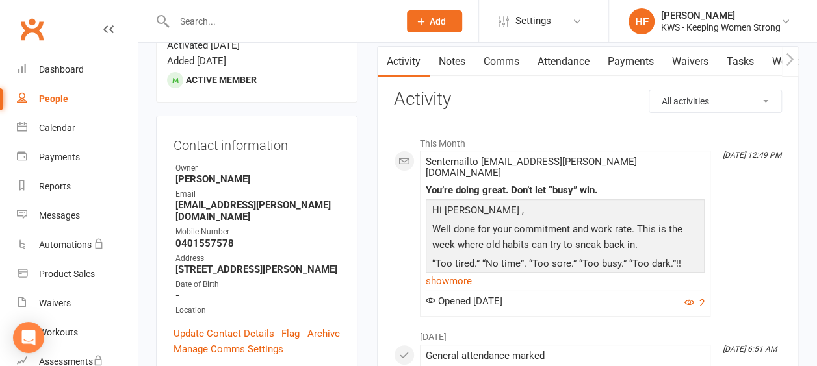
click at [505, 59] on link "Comms" at bounding box center [501, 62] width 54 height 30
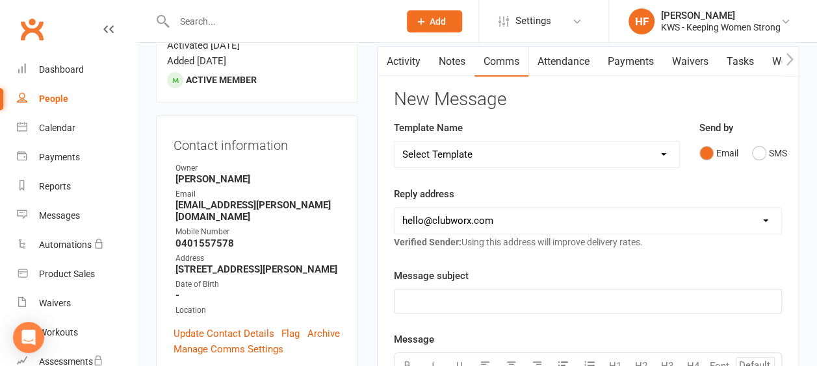
click at [660, 152] on select "Select Template [Email] KWS RENEWAL [Email] 1st WO CONFIRMATION [Email] 4 Week …" at bounding box center [536, 155] width 285 height 26
select select "16"
click at [394, 142] on select "Select Template [Email] KWS RENEWAL [Email] 1st WO CONFIRMATION [Email] 4 Week …" at bounding box center [536, 155] width 285 height 26
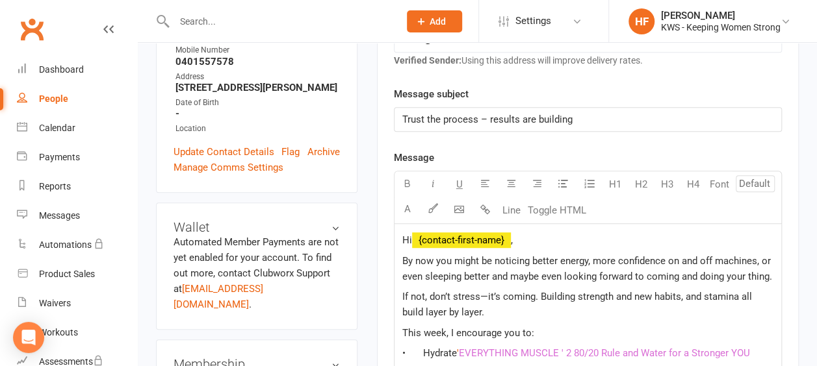
scroll to position [325, 0]
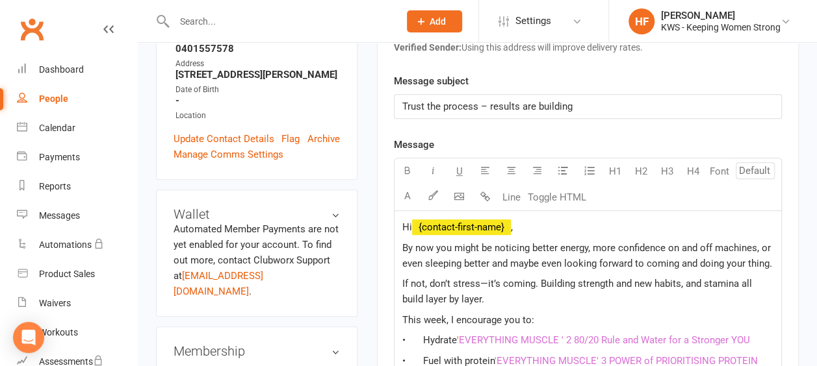
drag, startPoint x: 401, startPoint y: 244, endPoint x: 410, endPoint y: 240, distance: 9.7
click at [402, 243] on span "By now you might be noticing better energy, more confidence on and off machines…" at bounding box center [587, 255] width 371 height 27
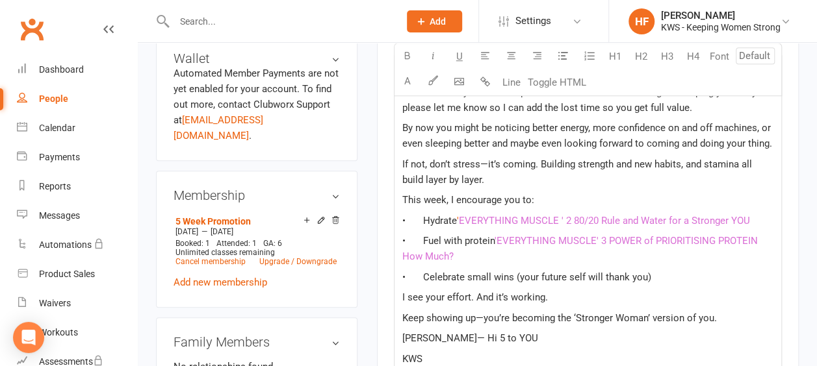
scroll to position [520, 0]
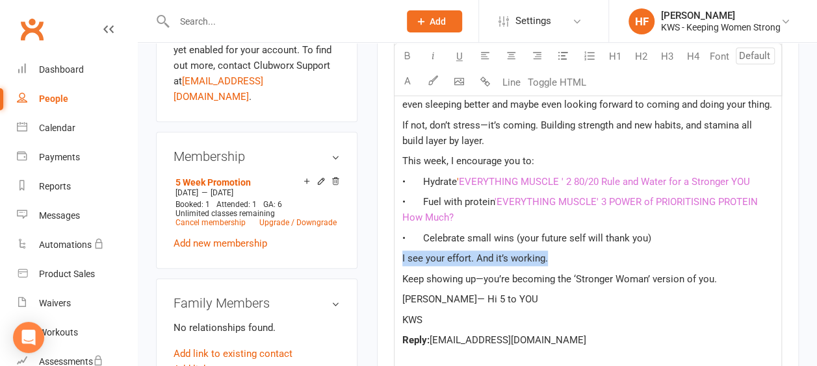
drag, startPoint x: 555, startPoint y: 254, endPoint x: 400, endPoint y: 248, distance: 154.7
click at [397, 252] on div "Hi ﻿ {contact-first-name} , I haven't seen you for a couple of weeks. If life o…" at bounding box center [587, 197] width 387 height 362
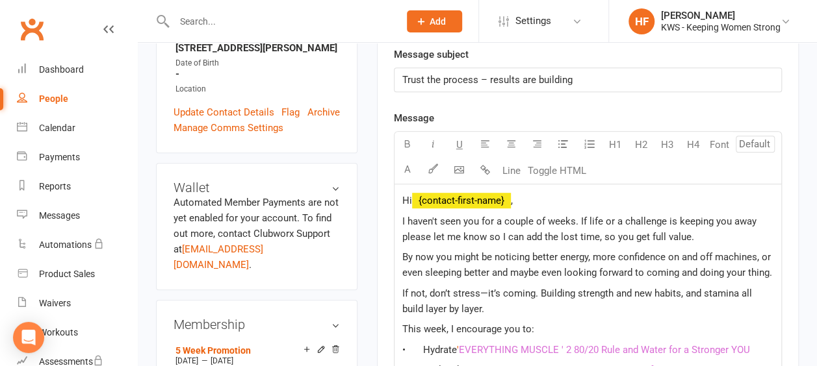
scroll to position [390, 0]
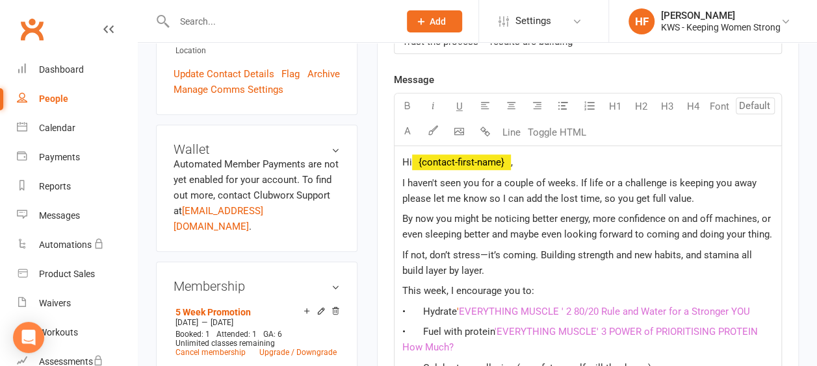
click at [478, 216] on span "By now you might be noticing better energy, more confidence on and off machines…" at bounding box center [587, 226] width 371 height 27
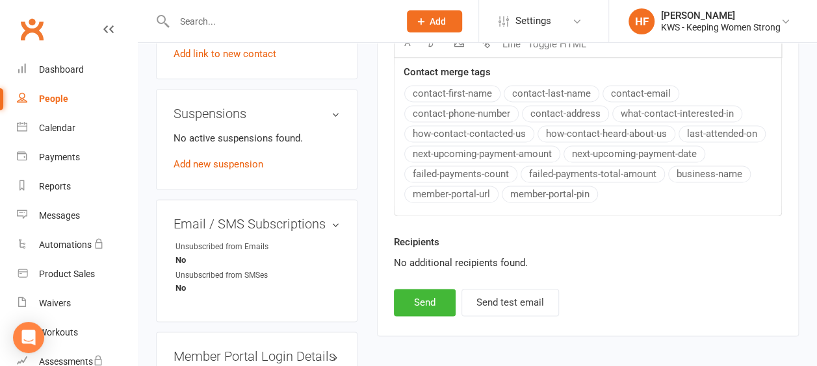
scroll to position [909, 0]
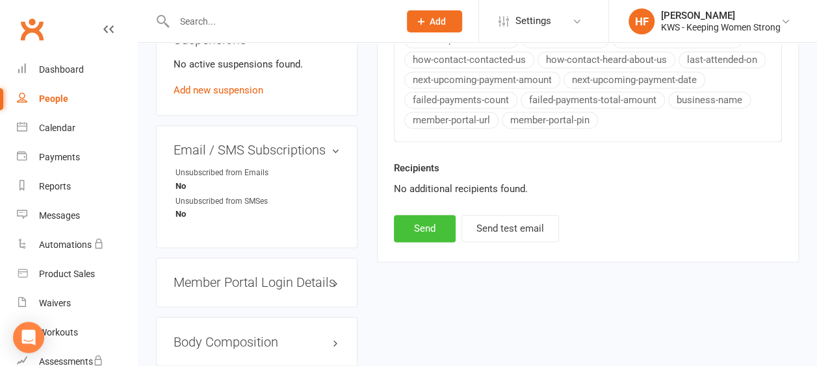
click at [428, 222] on button "Send" at bounding box center [425, 228] width 62 height 27
select select
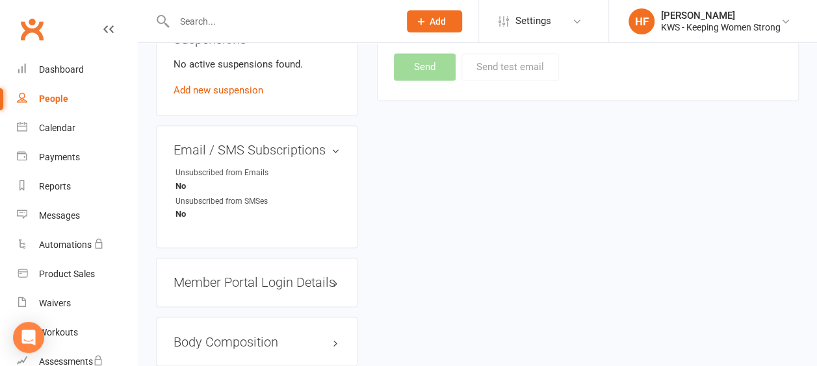
click at [233, 26] on input "text" at bounding box center [280, 21] width 220 height 18
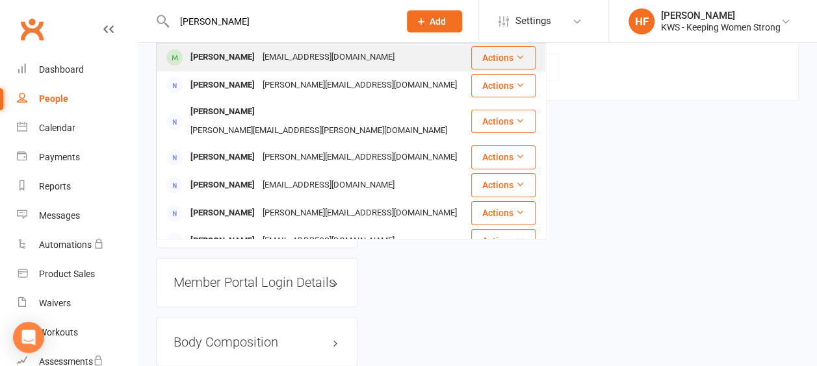
type input "[PERSON_NAME]"
click at [235, 58] on div "[PERSON_NAME]" at bounding box center [222, 57] width 72 height 19
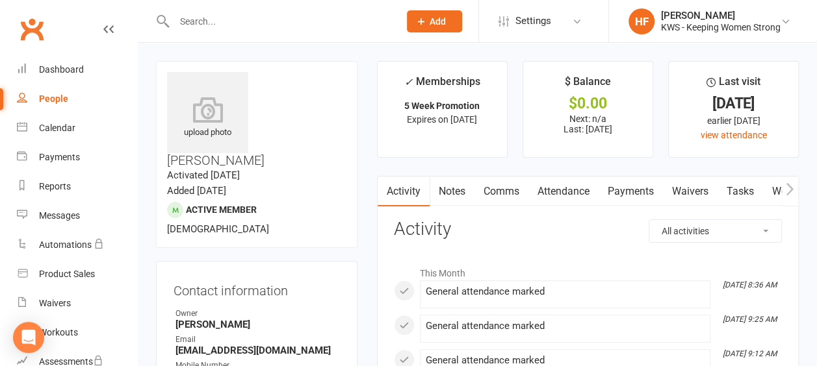
click at [505, 194] on link "Comms" at bounding box center [501, 192] width 54 height 30
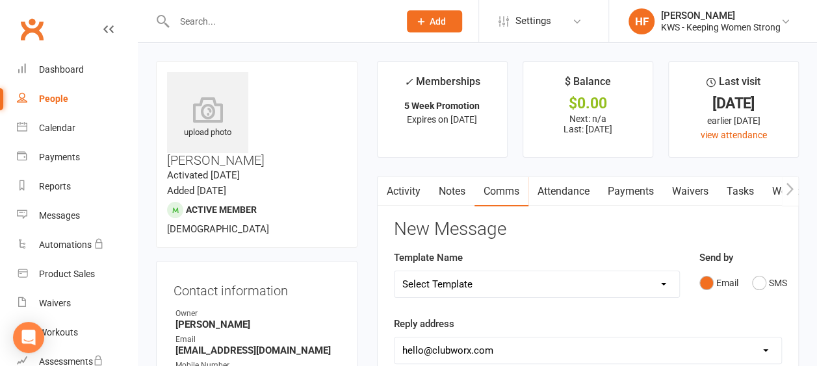
click at [664, 281] on select "Select Template [Email] KWS RENEWAL [Email] 1st WO CONFIRMATION [Email] 4 Week …" at bounding box center [536, 285] width 285 height 26
select select "16"
click at [394, 272] on select "Select Template [Email] KWS RENEWAL [Email] 1st WO CONFIRMATION [Email] 4 Week …" at bounding box center [536, 285] width 285 height 26
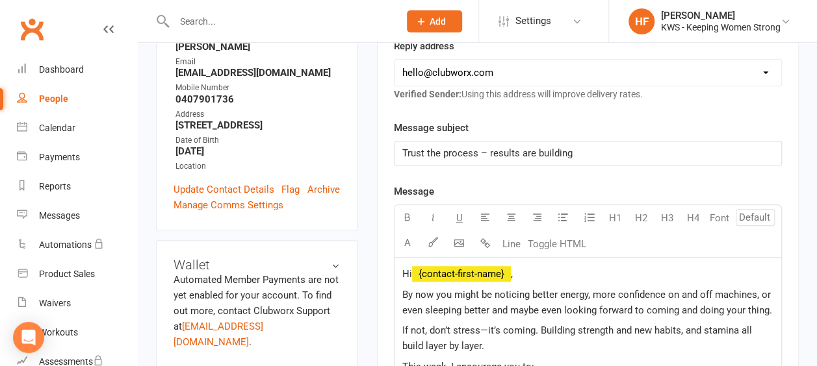
scroll to position [325, 0]
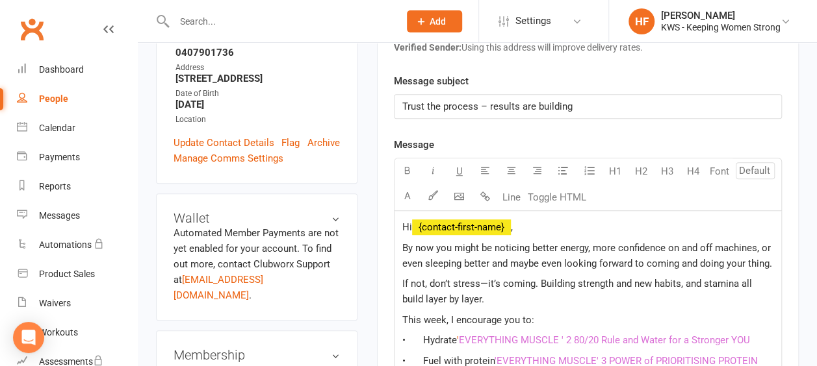
click at [402, 243] on span "By now you might be noticing better energy, more confidence on and off machines…" at bounding box center [587, 255] width 371 height 27
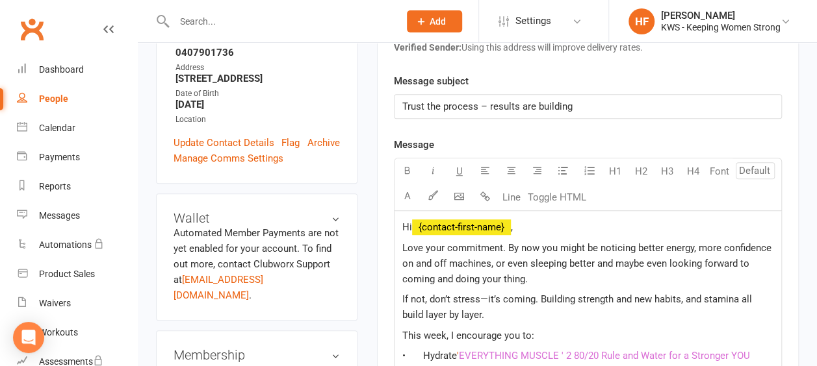
click at [408, 246] on span "Love your commitment. By now you might be noticing better energy, more confiden…" at bounding box center [588, 263] width 372 height 43
click at [502, 244] on span "I love your commitment. By now you might be noticing better energy, more confid…" at bounding box center [578, 263] width 352 height 43
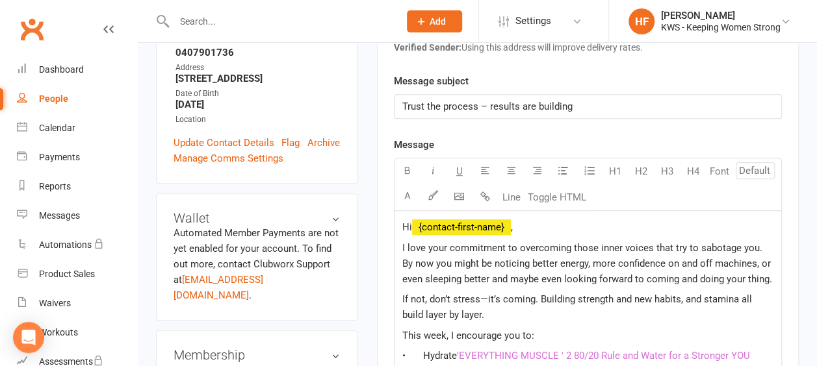
click at [759, 244] on span "I love your commitment to overcoming those inner voices that try to sabotage yo…" at bounding box center [587, 263] width 371 height 43
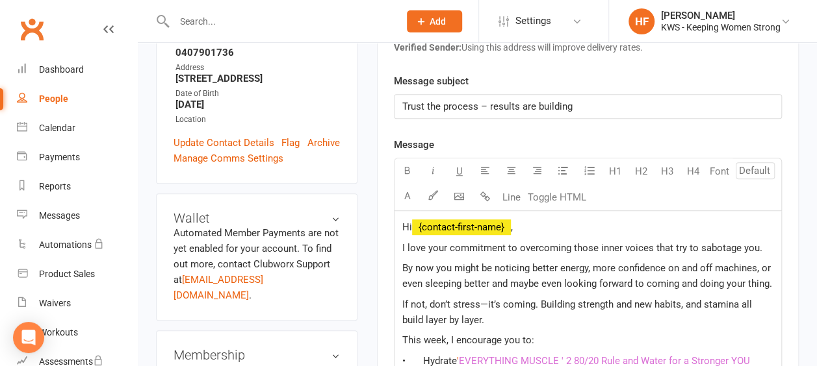
click at [676, 279] on span "By now you might be noticing better energy, more confidence on and off machines…" at bounding box center [587, 275] width 371 height 27
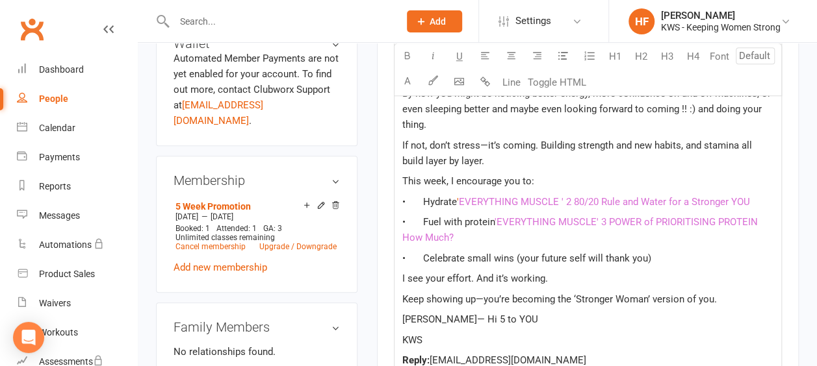
scroll to position [520, 0]
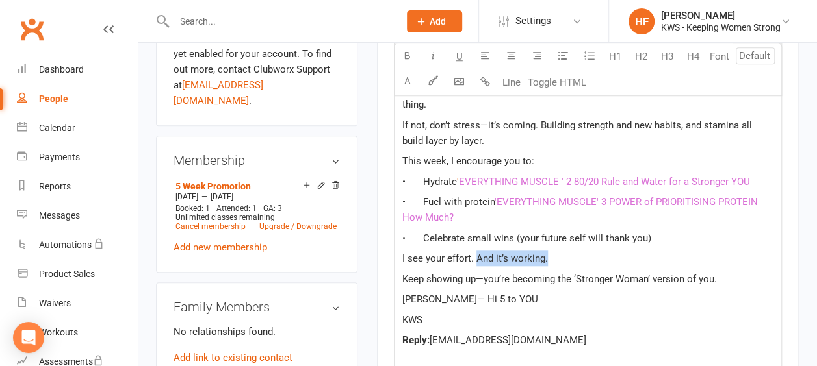
drag, startPoint x: 550, startPoint y: 257, endPoint x: 476, endPoint y: 255, distance: 74.1
click at [476, 255] on p "I see your effort. And it’s working." at bounding box center [587, 259] width 371 height 16
click at [572, 299] on p "[PERSON_NAME]— Hi 5 to YOU" at bounding box center [587, 300] width 371 height 16
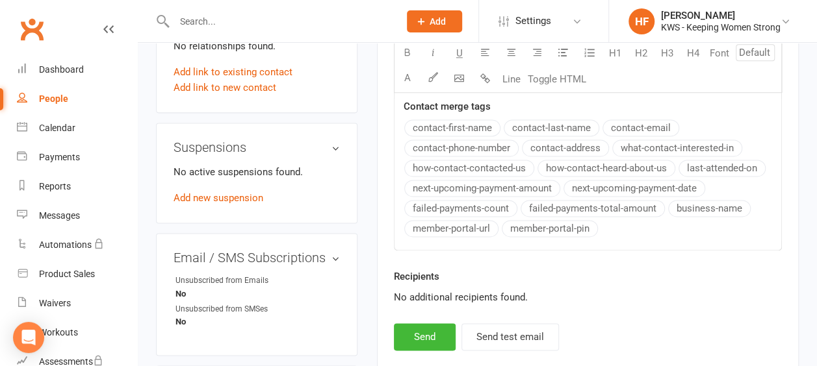
scroll to position [845, 0]
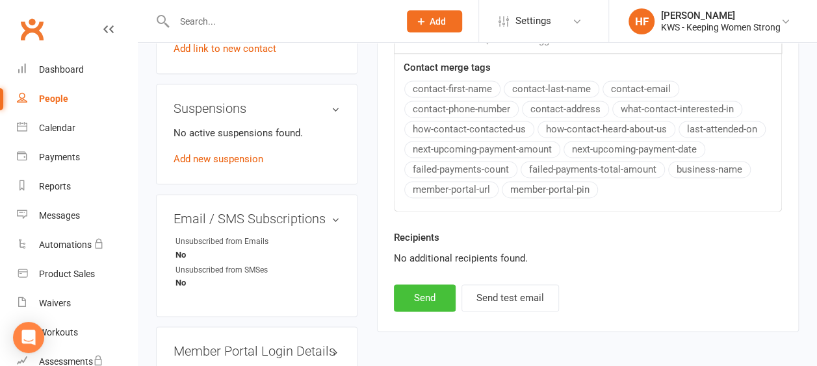
click at [427, 288] on button "Send" at bounding box center [425, 298] width 62 height 27
select select
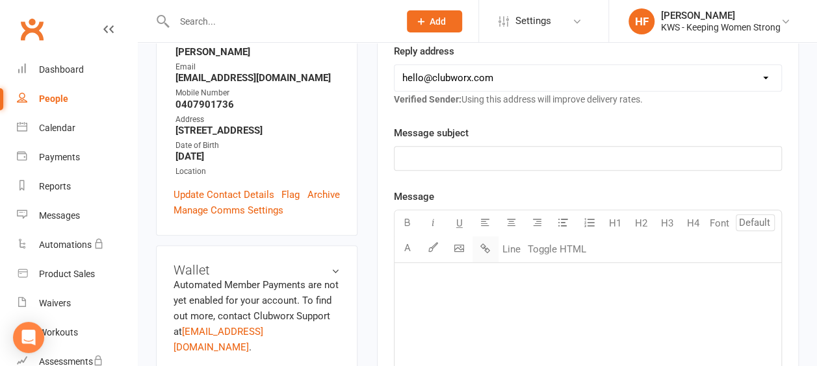
scroll to position [260, 0]
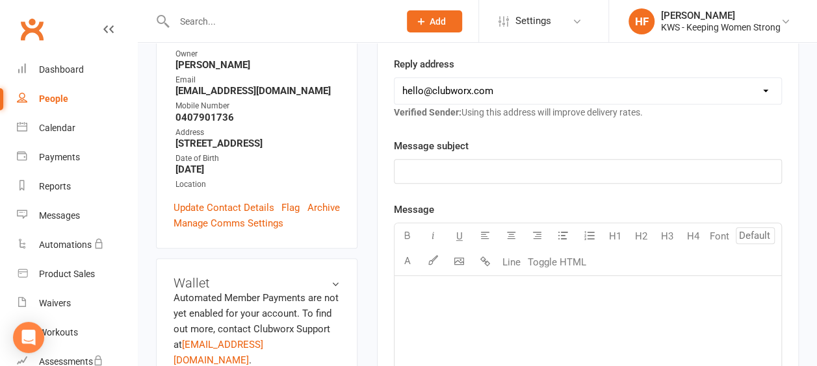
click at [228, 23] on input "text" at bounding box center [280, 21] width 220 height 18
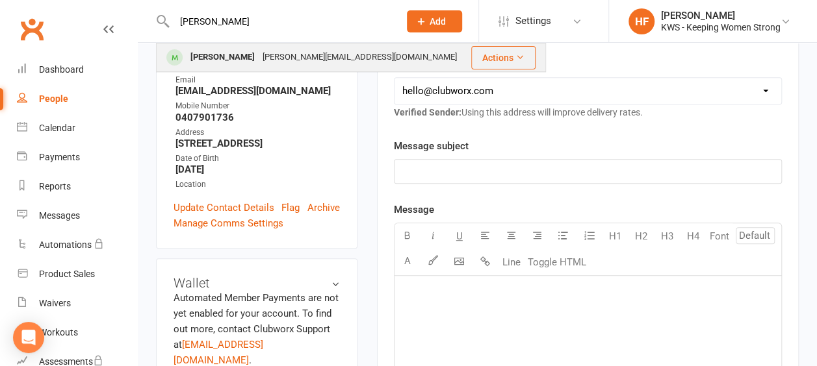
type input "[PERSON_NAME]"
click at [174, 57] on span at bounding box center [174, 57] width 16 height 16
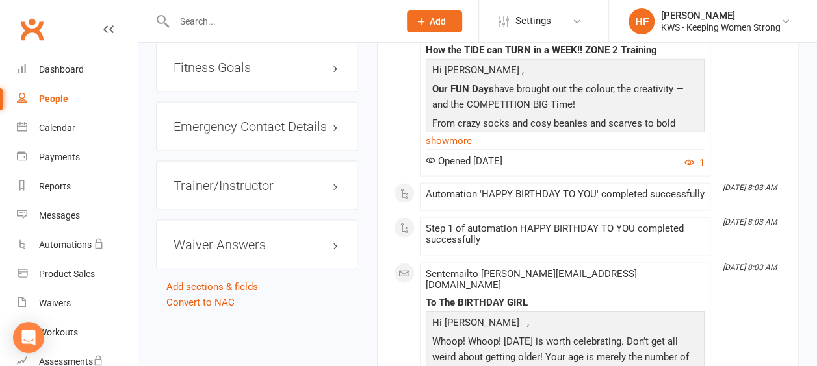
scroll to position [1299, 0]
click at [186, 298] on link "Convert to NAC" at bounding box center [200, 304] width 68 height 12
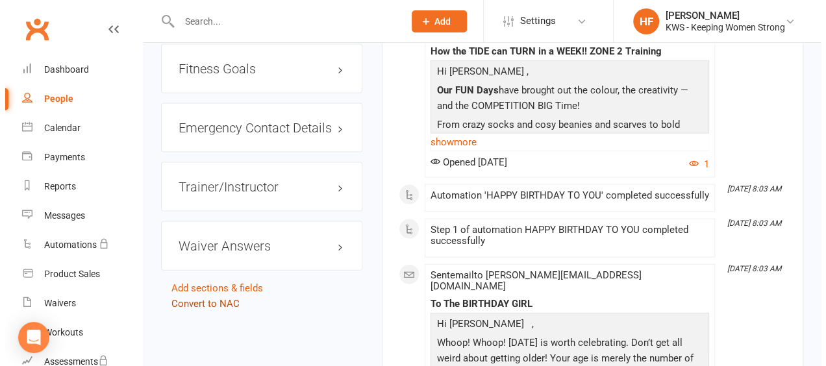
scroll to position [1269, 0]
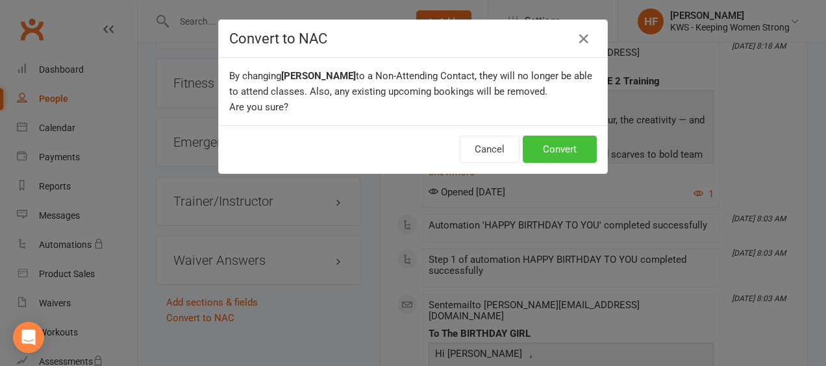
click at [550, 146] on button "Convert" at bounding box center [560, 149] width 74 height 27
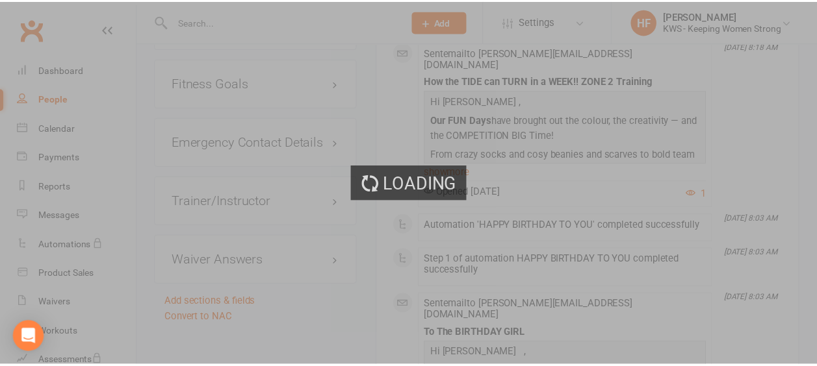
scroll to position [1299, 0]
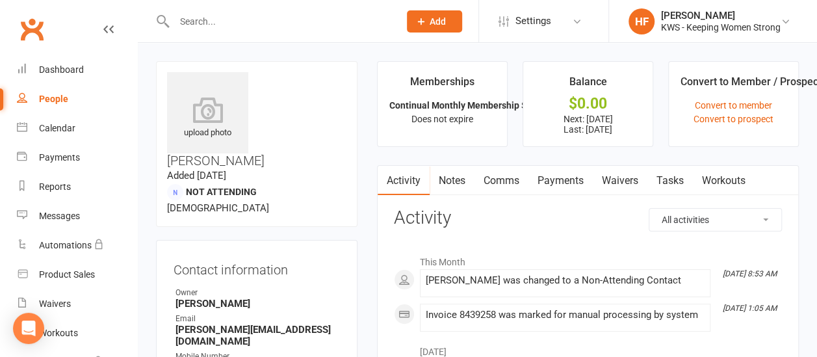
click at [238, 19] on input "text" at bounding box center [280, 21] width 220 height 18
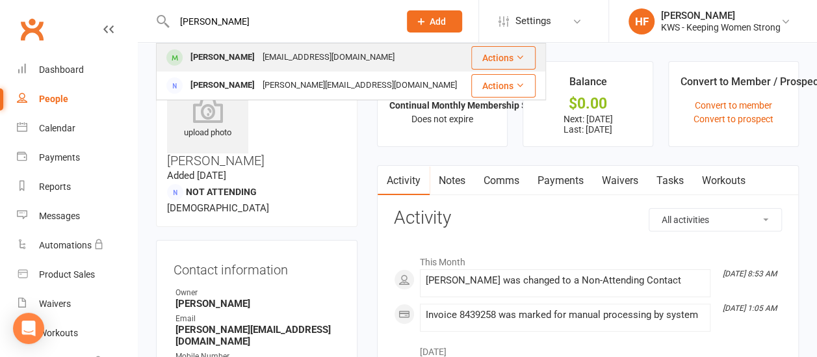
type input "[PERSON_NAME]"
click at [256, 58] on div "[PERSON_NAME]" at bounding box center [222, 57] width 72 height 19
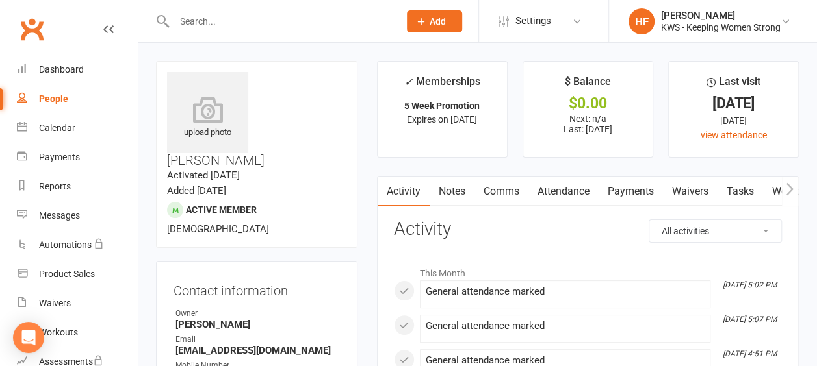
click at [503, 188] on link "Comms" at bounding box center [501, 192] width 54 height 30
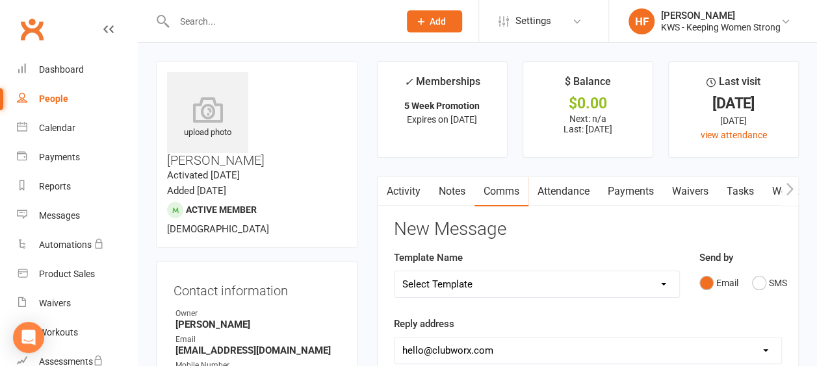
click at [401, 191] on link "Activity" at bounding box center [403, 192] width 52 height 30
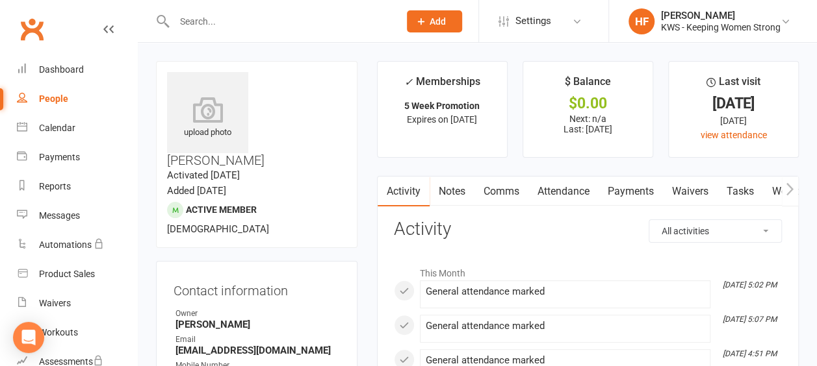
click at [503, 194] on link "Comms" at bounding box center [501, 192] width 54 height 30
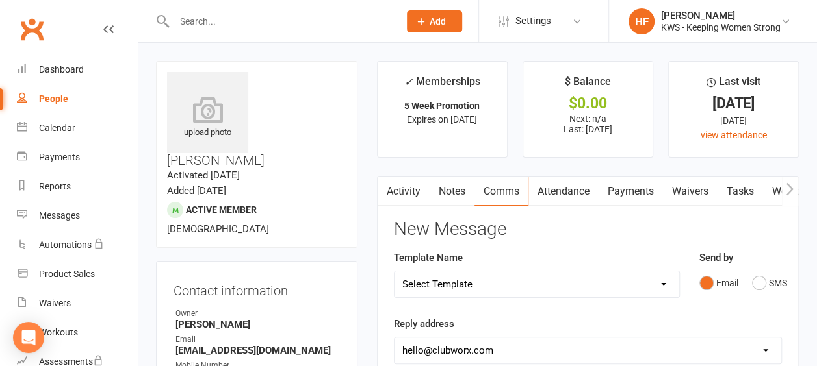
click at [667, 283] on select "Select Template [Email] KWS RENEWAL [Email] 1st WO CONFIRMATION [Email] 4 Week …" at bounding box center [536, 285] width 285 height 26
select select "16"
click at [394, 272] on select "Select Template [Email] KWS RENEWAL [Email] 1st WO CONFIRMATION [Email] 4 Week …" at bounding box center [536, 285] width 285 height 26
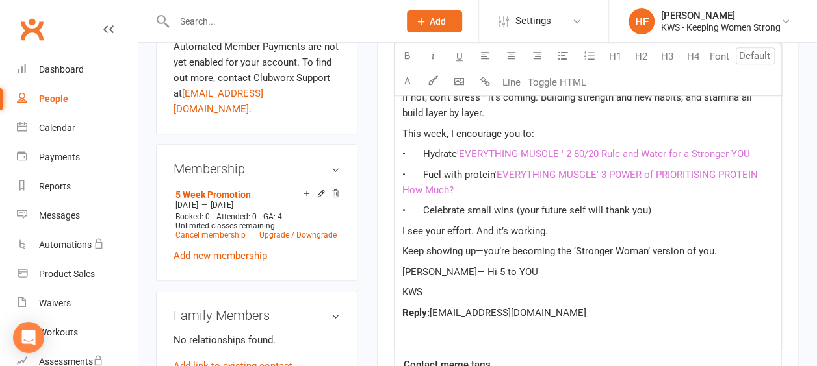
scroll to position [520, 0]
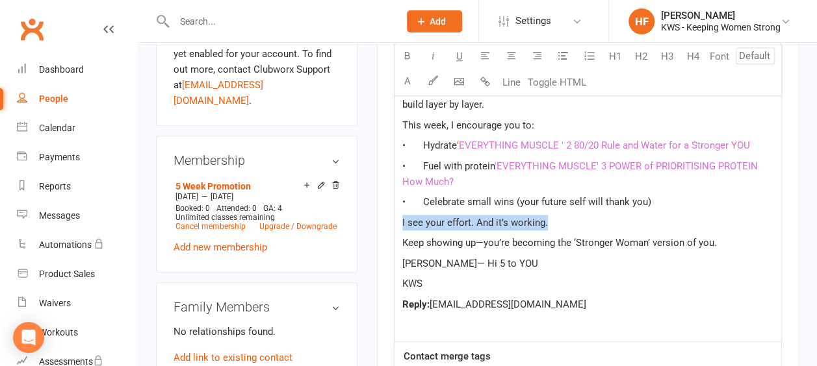
drag, startPoint x: 543, startPoint y: 220, endPoint x: 383, endPoint y: 225, distance: 159.9
click at [383, 225] on div "Activity Notes Comms Attendance Payments Waivers Tasks Workouts New Message Tem…" at bounding box center [588, 138] width 422 height 964
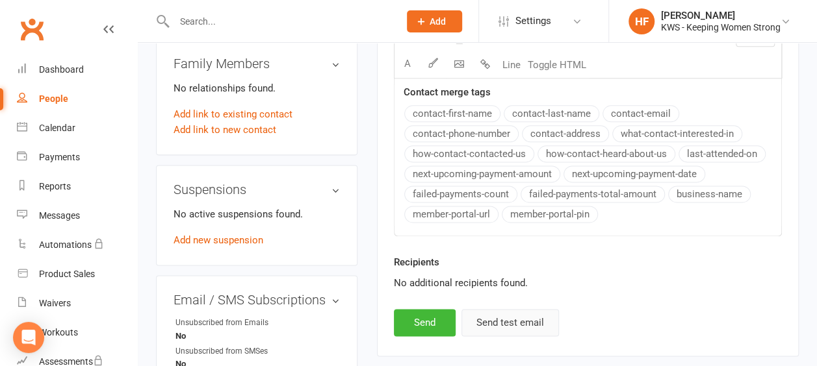
scroll to position [845, 0]
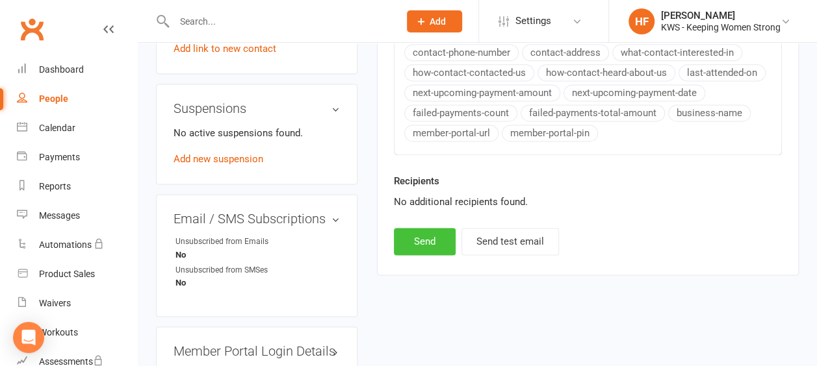
click at [411, 238] on button "Send" at bounding box center [425, 241] width 62 height 27
select select
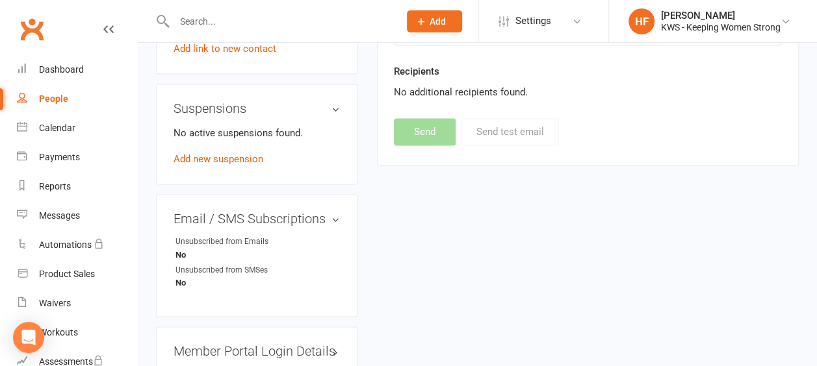
click at [233, 28] on input "text" at bounding box center [280, 21] width 220 height 18
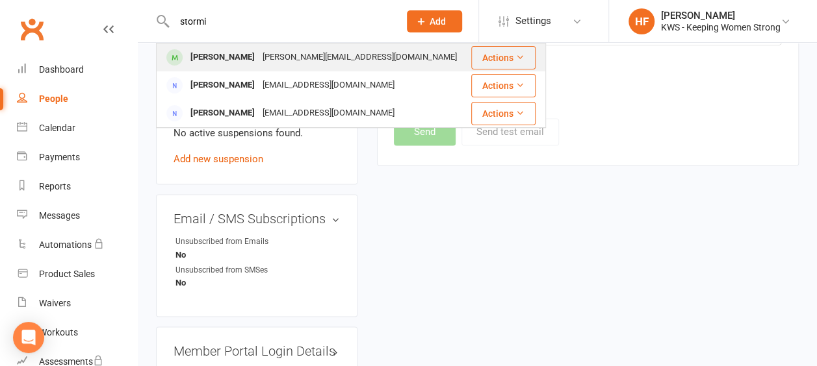
type input "stormi"
click at [259, 58] on div "[PERSON_NAME][EMAIL_ADDRESS][DOMAIN_NAME]" at bounding box center [360, 57] width 202 height 19
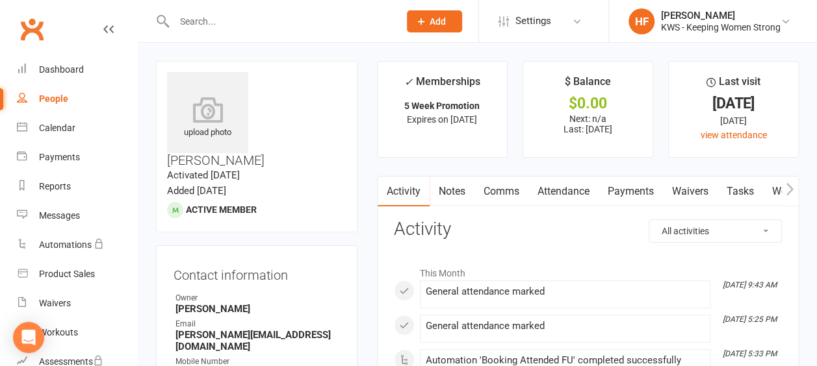
click at [499, 194] on link "Comms" at bounding box center [501, 192] width 54 height 30
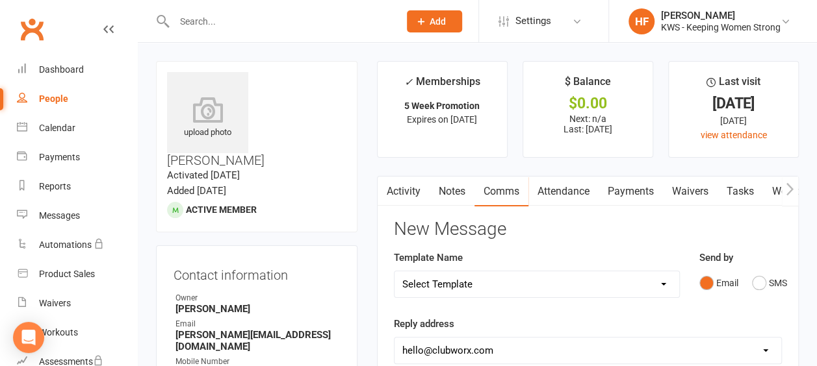
click at [661, 284] on select "Select Template [Email] KWS RENEWAL [Email] 1st WO CONFIRMATION [Email] 4 Week …" at bounding box center [536, 285] width 285 height 26
select select "15"
click at [394, 272] on select "Select Template [Email] KWS RENEWAL [Email] 1st WO CONFIRMATION [Email] 4 Week …" at bounding box center [536, 285] width 285 height 26
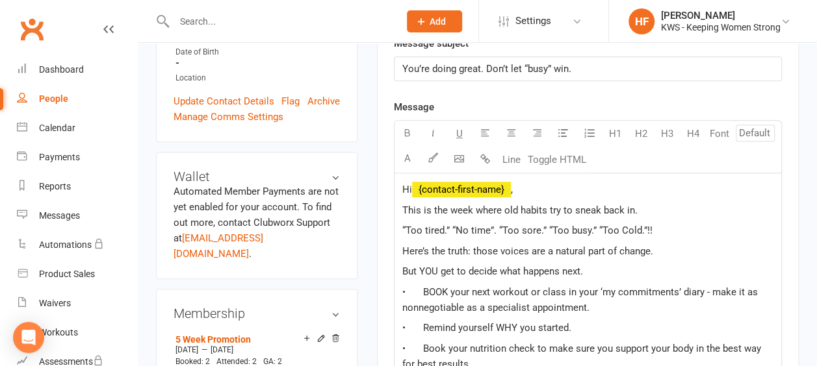
scroll to position [390, 0]
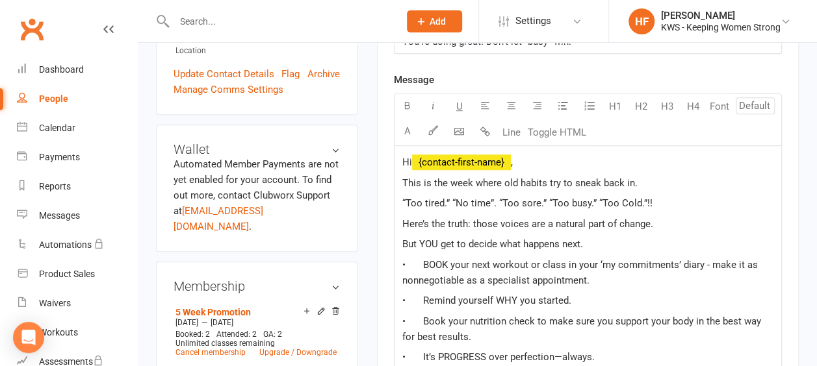
drag, startPoint x: 637, startPoint y: 197, endPoint x: 642, endPoint y: 192, distance: 6.9
click at [637, 197] on span "“Too tired.” “No time”. “Too sore.” “Too busy.” “Too Cold.”!!" at bounding box center [527, 203] width 250 height 12
drag, startPoint x: 643, startPoint y: 199, endPoint x: 596, endPoint y: 200, distance: 47.4
click at [596, 200] on span "“Too tired.” “No time”. “Too sore.” “Too busy.” “Too Cold.”!!" at bounding box center [527, 203] width 250 height 12
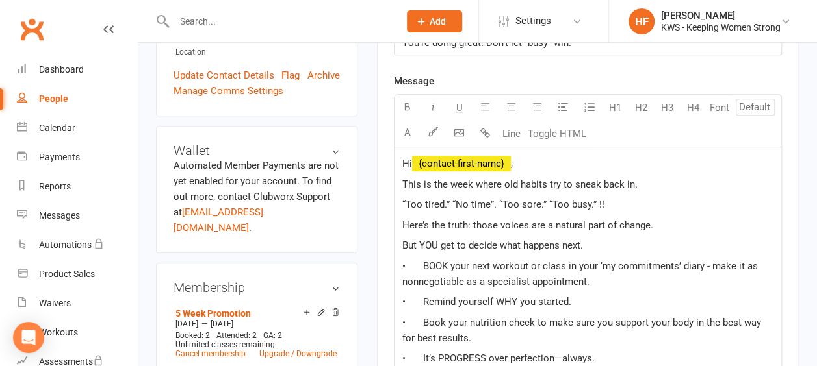
scroll to position [325, 0]
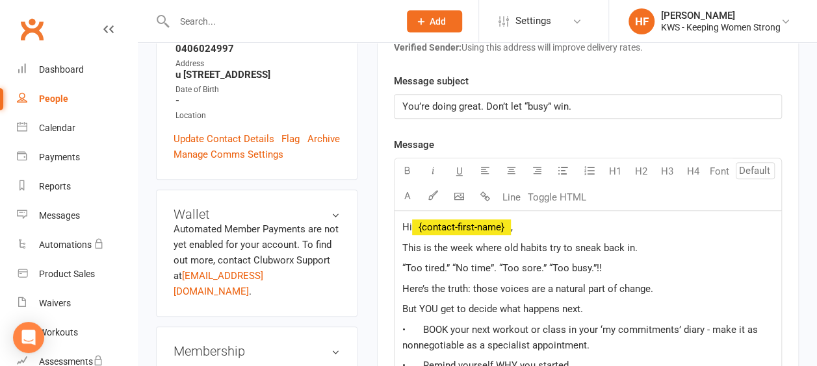
click at [607, 264] on p "“Too tired.” “No time”. “Too sore.” “Too busy.”!!" at bounding box center [587, 269] width 371 height 16
click at [601, 261] on p "“Too tired.” “No time”. “Too sore.” “Too busy.”!! Weather is now ideal!" at bounding box center [587, 269] width 371 height 16
drag, startPoint x: 705, startPoint y: 262, endPoint x: 600, endPoint y: 270, distance: 104.9
click at [600, 270] on p "“Too tired.” “No time”. “Too sore.” “Too busy.”!! ...Weather is now ideal!" at bounding box center [587, 269] width 371 height 16
copy span "...Weather is now ideal!"
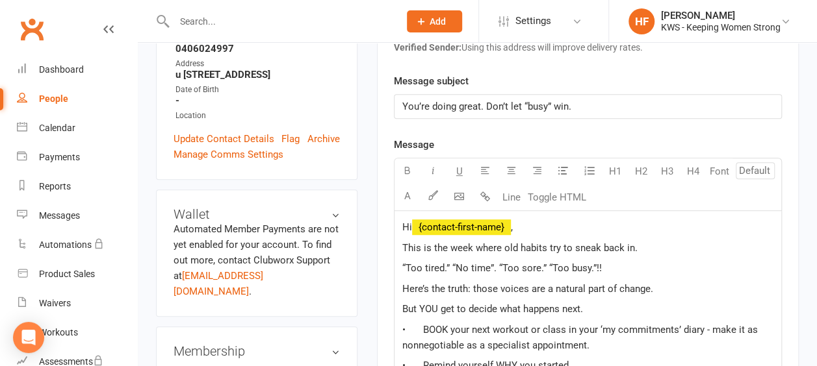
scroll to position [390, 0]
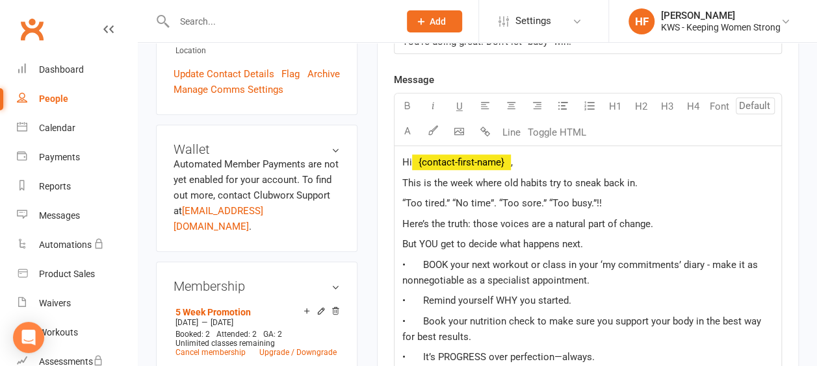
click at [587, 242] on p "But YOU get to decide what happens next." at bounding box center [587, 244] width 371 height 16
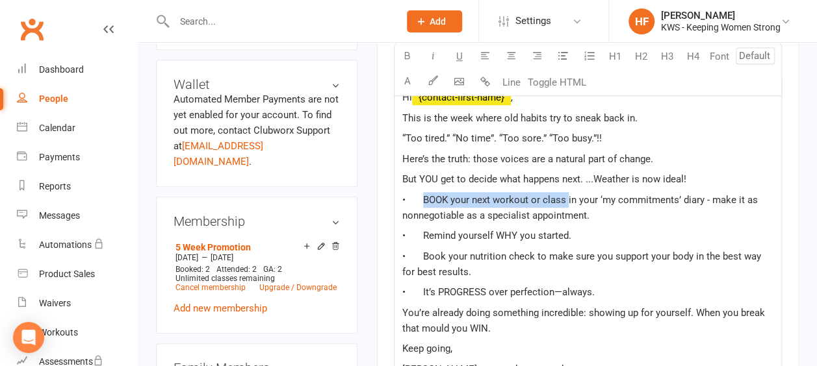
drag, startPoint x: 564, startPoint y: 197, endPoint x: 420, endPoint y: 201, distance: 143.6
click at [420, 201] on span "• BOOK your next workout or class in your ‘my commitments’ diary - make it as n…" at bounding box center [581, 207] width 358 height 27
click at [409, 56] on icon "button" at bounding box center [407, 56] width 10 height 10
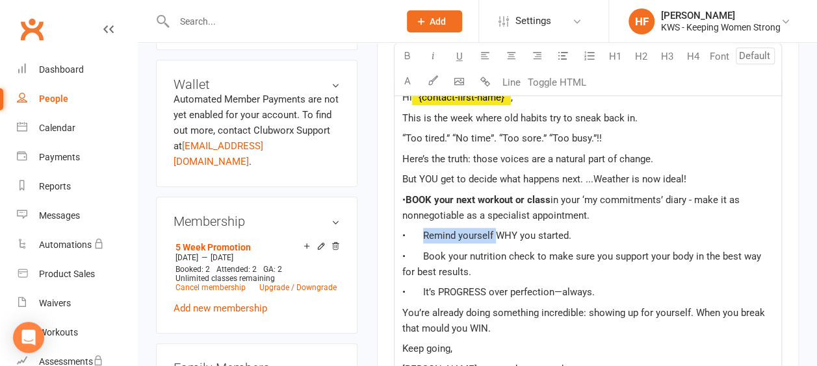
drag, startPoint x: 493, startPoint y: 233, endPoint x: 416, endPoint y: 239, distance: 77.5
click at [416, 239] on span "• Remind yourself WHY you started." at bounding box center [486, 236] width 169 height 12
click at [406, 62] on button "button" at bounding box center [407, 57] width 26 height 26
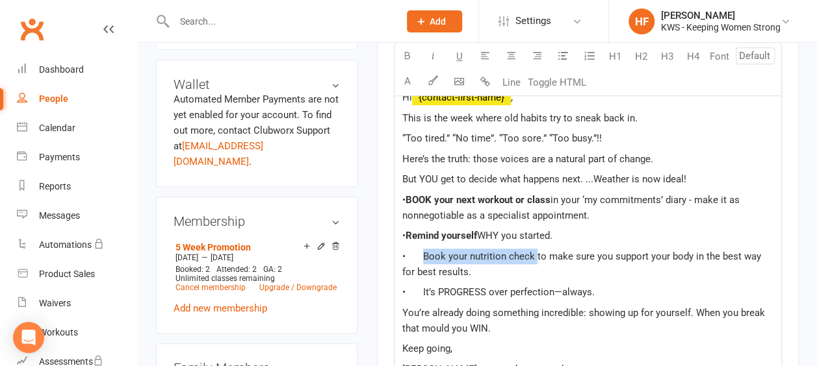
drag, startPoint x: 532, startPoint y: 253, endPoint x: 418, endPoint y: 254, distance: 113.7
click at [418, 254] on span "• Book your nutrition check to make sure you support your body in the best way …" at bounding box center [582, 264] width 361 height 27
click at [409, 57] on icon "button" at bounding box center [407, 56] width 10 height 10
click at [643, 287] on p "• It’s PROGRESS over perfection—always." at bounding box center [587, 293] width 371 height 16
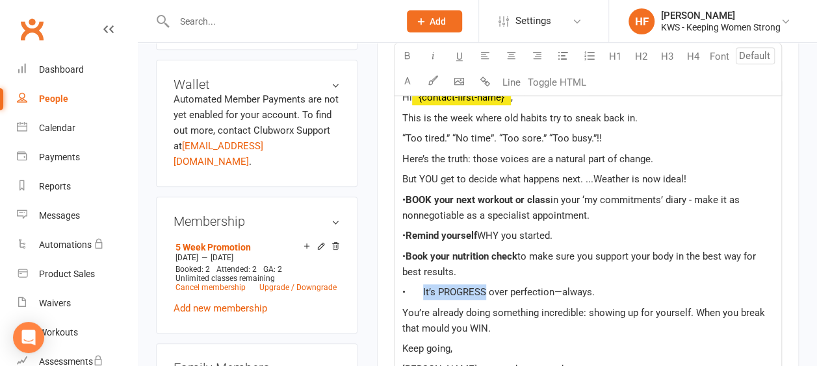
drag, startPoint x: 483, startPoint y: 288, endPoint x: 420, endPoint y: 292, distance: 63.1
click at [420, 292] on span "• It’s PROGRESS over perfection—always." at bounding box center [498, 292] width 192 height 12
click at [402, 58] on icon "button" at bounding box center [407, 56] width 10 height 10
click at [647, 275] on p "• Book your nutrition check to make sure you support your body in the best way …" at bounding box center [587, 264] width 371 height 31
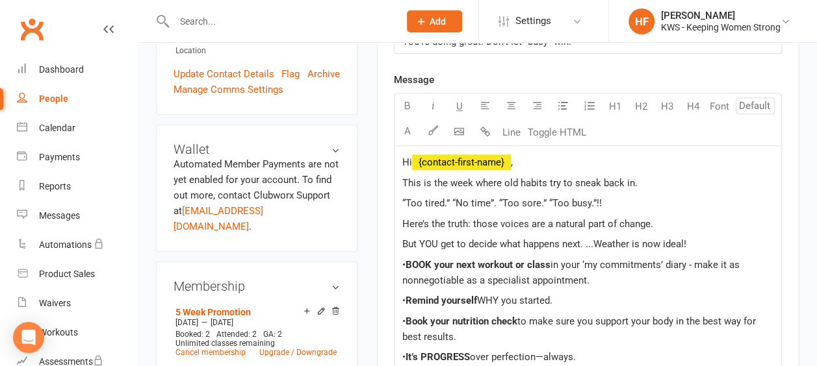
scroll to position [390, 0]
drag, startPoint x: 495, startPoint y: 240, endPoint x: 403, endPoint y: 199, distance: 100.9
click at [398, 240] on div "Hi ﻿ {contact-first-name} , This is the week where old habits try to sneak back…" at bounding box center [587, 308] width 387 height 325
click at [406, 105] on icon "button" at bounding box center [407, 106] width 10 height 10
click at [737, 207] on p "“Too tired.” “No time”. “Too sore.” “Too busy.”!!" at bounding box center [587, 204] width 371 height 16
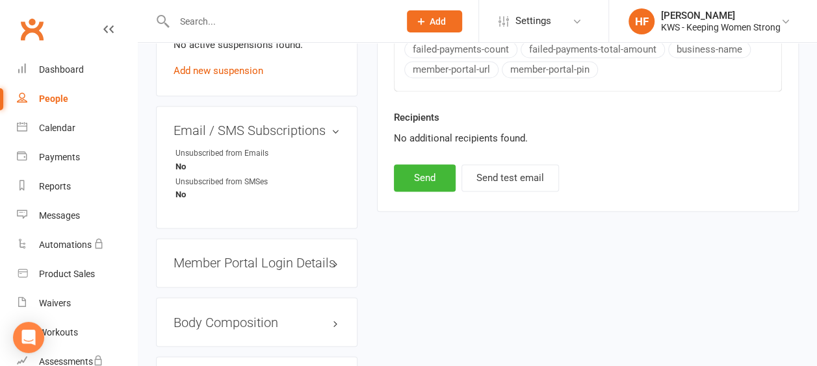
scroll to position [974, 0]
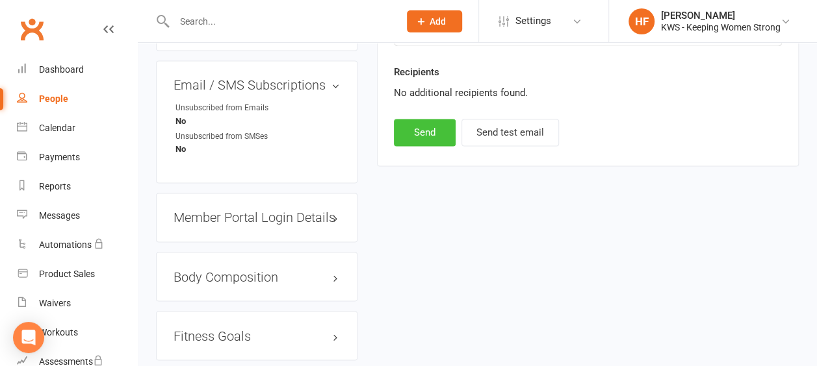
click at [425, 127] on button "Send" at bounding box center [425, 132] width 62 height 27
select select
